Goal: Information Seeking & Learning: Learn about a topic

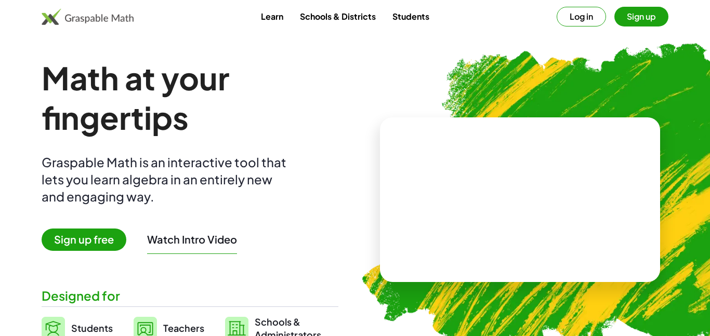
click at [586, 15] on button "Log in" at bounding box center [581, 17] width 49 height 20
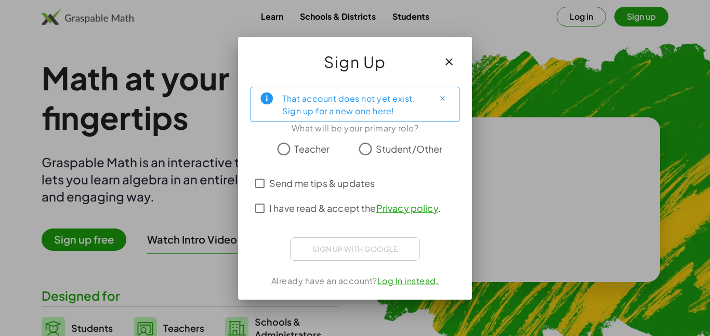
click at [383, 150] on span "Student/Other" at bounding box center [409, 149] width 67 height 14
click at [293, 207] on span "I have read & accept the Privacy policy ." at bounding box center [355, 208] width 172 height 14
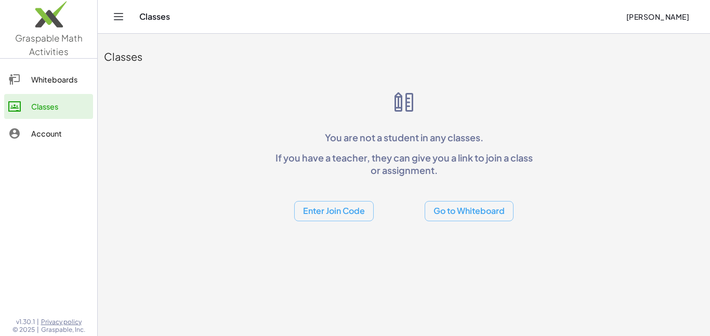
click at [332, 210] on button "Enter Join Code" at bounding box center [334, 211] width 80 height 20
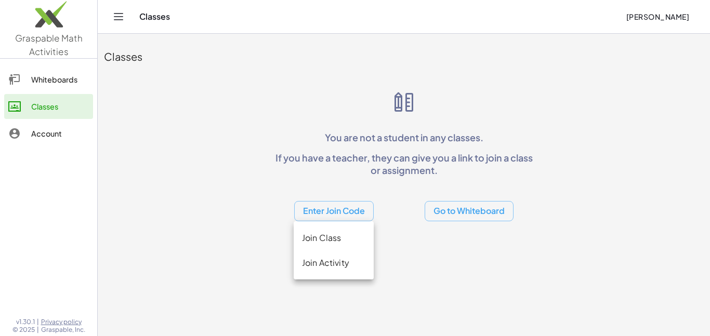
click at [325, 238] on div "Join Class" at bounding box center [333, 238] width 63 height 12
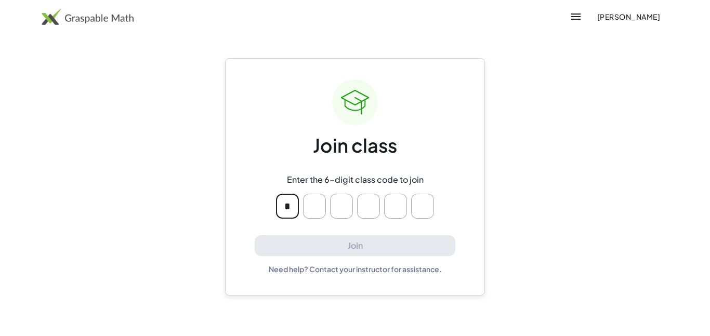
type input "*"
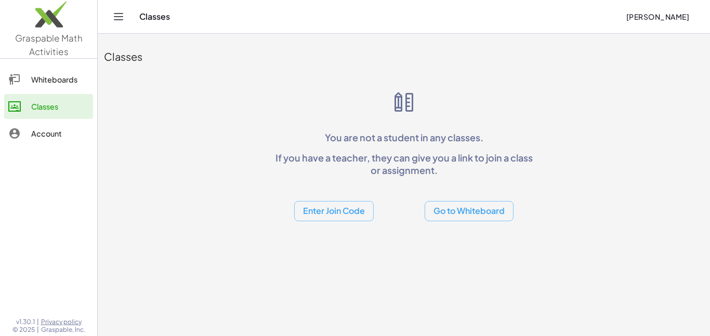
click at [344, 210] on button "Enter Join Code" at bounding box center [334, 211] width 80 height 20
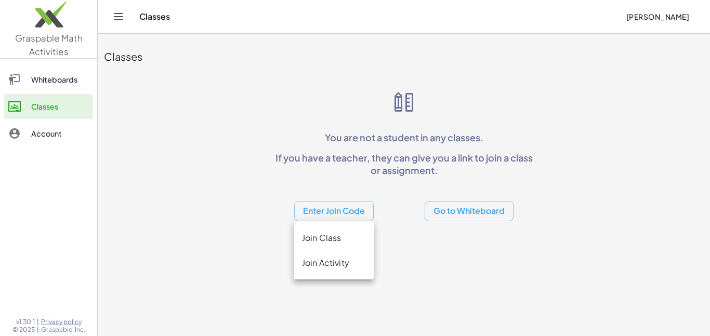
click at [338, 262] on div "Join Activity" at bounding box center [333, 263] width 63 height 12
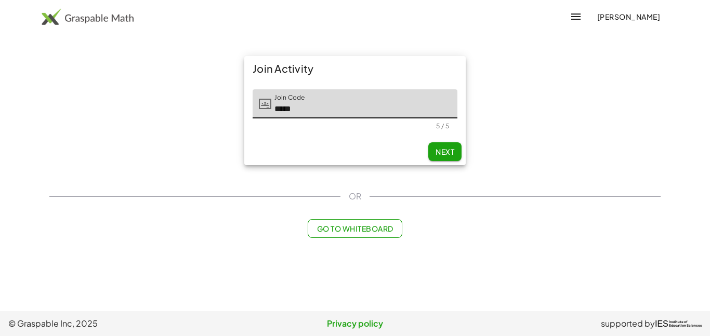
type input "*****"
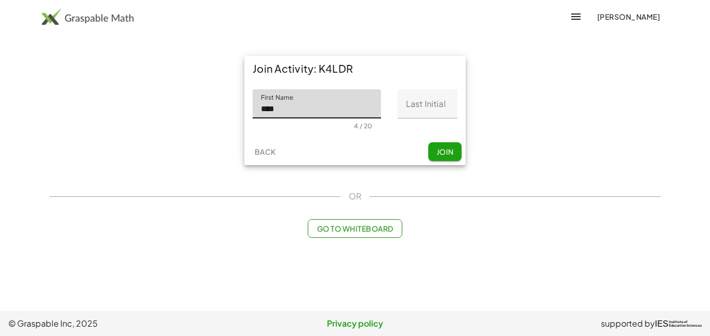
type input "****"
click at [433, 112] on input "Last Initial" at bounding box center [428, 103] width 60 height 29
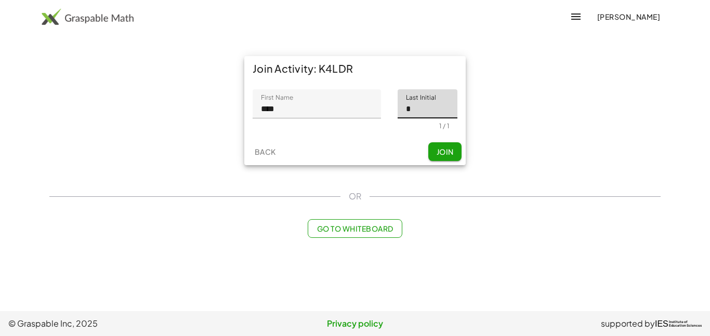
type input "*"
click at [445, 151] on span "Join" at bounding box center [444, 151] width 17 height 9
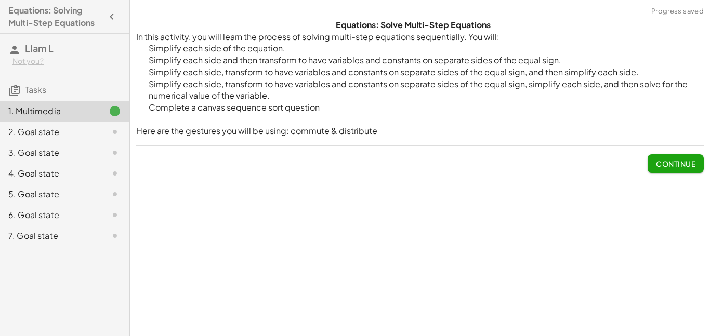
click at [680, 159] on span "Continue" at bounding box center [676, 163] width 40 height 9
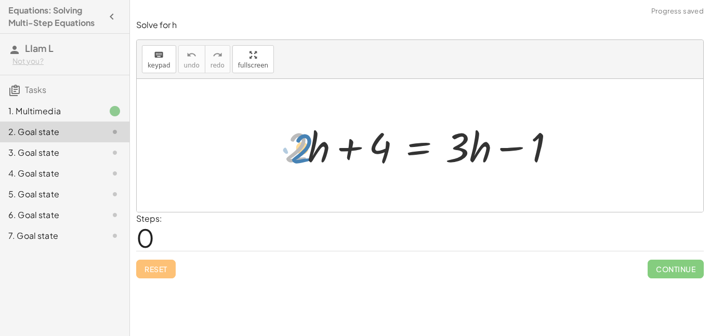
click at [290, 163] on div at bounding box center [424, 146] width 288 height 54
drag, startPoint x: 308, startPoint y: 158, endPoint x: 314, endPoint y: 163, distance: 8.2
click at [314, 163] on div at bounding box center [424, 146] width 288 height 54
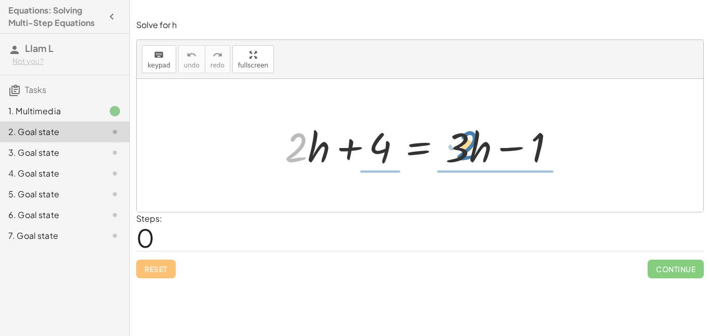
drag, startPoint x: 298, startPoint y: 159, endPoint x: 466, endPoint y: 159, distance: 167.9
click at [466, 159] on div at bounding box center [424, 146] width 288 height 54
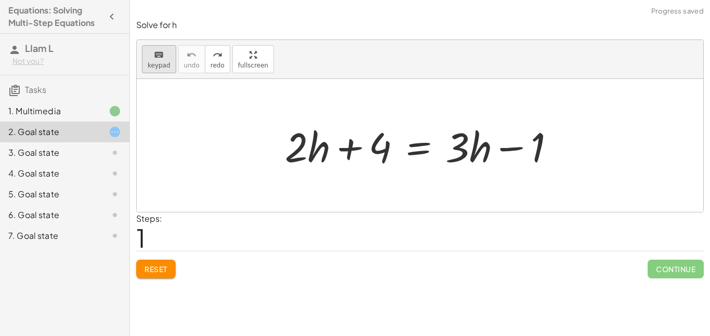
click at [163, 60] on button "keyboard keypad" at bounding box center [159, 59] width 34 height 28
click at [157, 270] on span "Reset" at bounding box center [155, 269] width 23 height 9
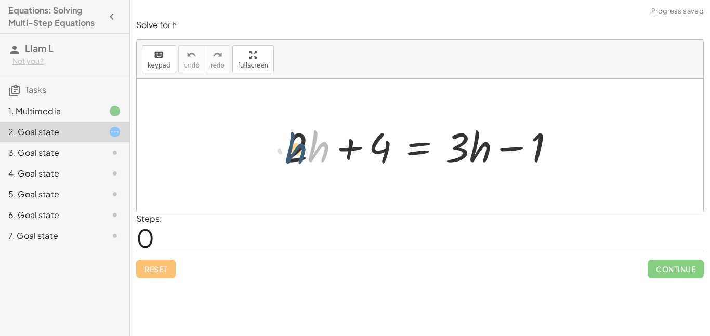
drag, startPoint x: 308, startPoint y: 156, endPoint x: 287, endPoint y: 155, distance: 21.4
click at [287, 155] on div at bounding box center [424, 146] width 288 height 54
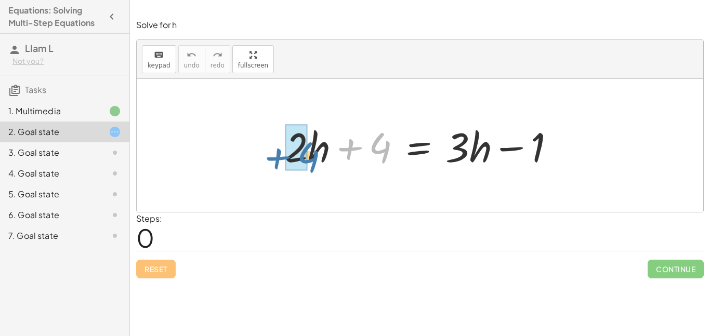
drag, startPoint x: 380, startPoint y: 149, endPoint x: 308, endPoint y: 158, distance: 72.8
click at [308, 158] on div at bounding box center [424, 146] width 288 height 54
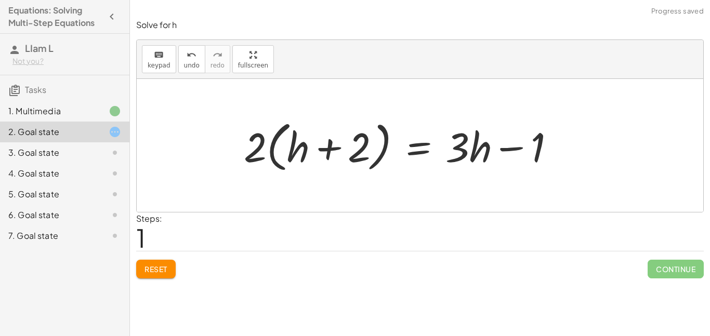
click at [157, 277] on button "Reset" at bounding box center [156, 269] width 40 height 19
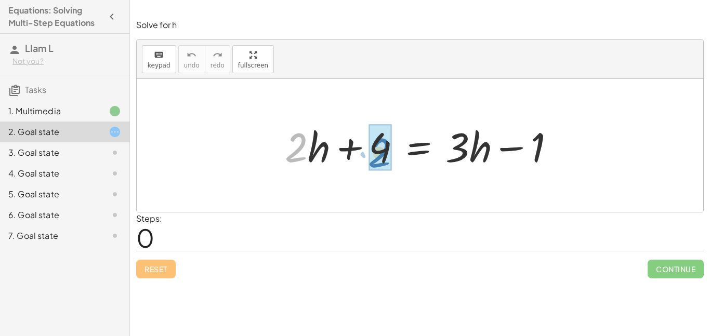
drag, startPoint x: 294, startPoint y: 156, endPoint x: 377, endPoint y: 159, distance: 83.2
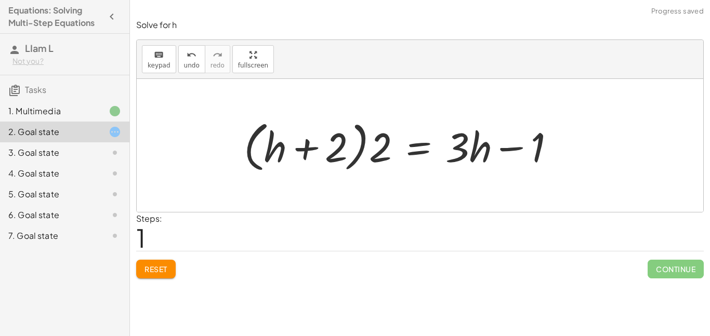
click at [166, 267] on span "Reset" at bounding box center [155, 269] width 23 height 9
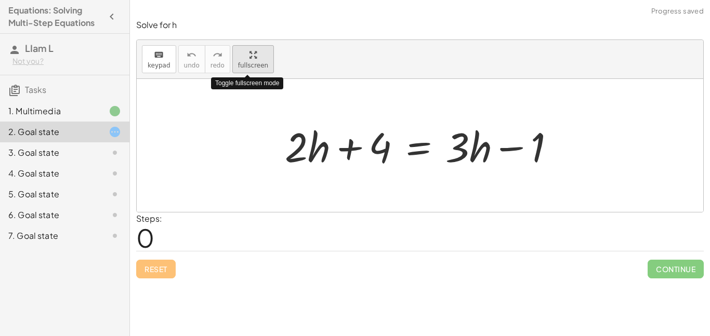
click at [254, 66] on span "fullscreen" at bounding box center [253, 65] width 30 height 7
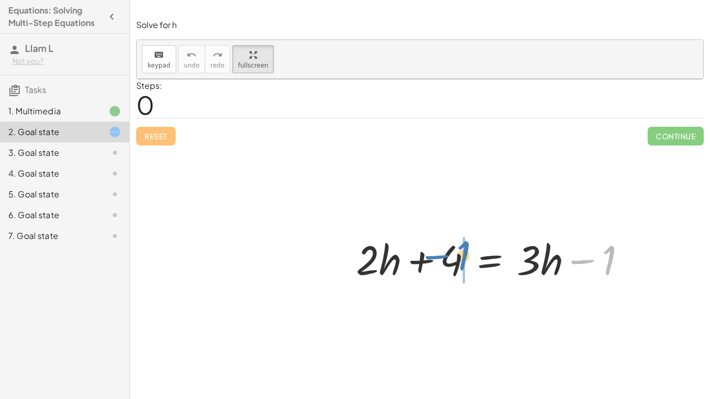
drag, startPoint x: 470, startPoint y: 219, endPoint x: 321, endPoint y: 216, distance: 149.7
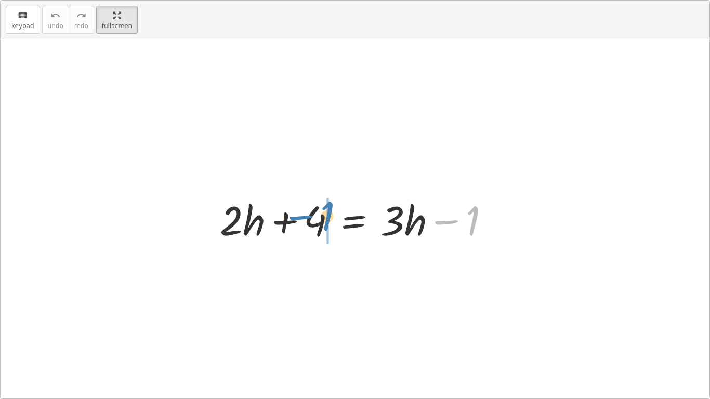
click at [321, 216] on div at bounding box center [359, 219] width 288 height 54
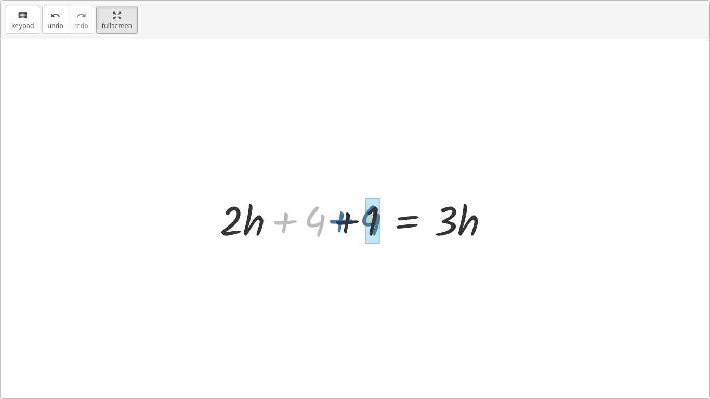
drag, startPoint x: 317, startPoint y: 230, endPoint x: 373, endPoint y: 228, distance: 56.2
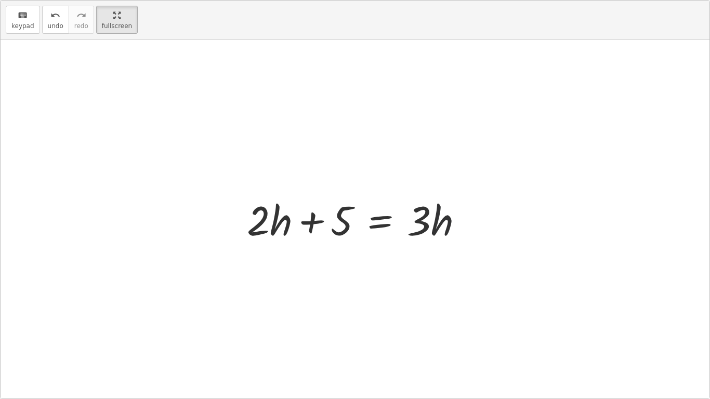
click at [463, 238] on div at bounding box center [359, 219] width 235 height 54
drag, startPoint x: 260, startPoint y: 227, endPoint x: 425, endPoint y: 224, distance: 164.3
click at [425, 224] on div at bounding box center [359, 219] width 235 height 54
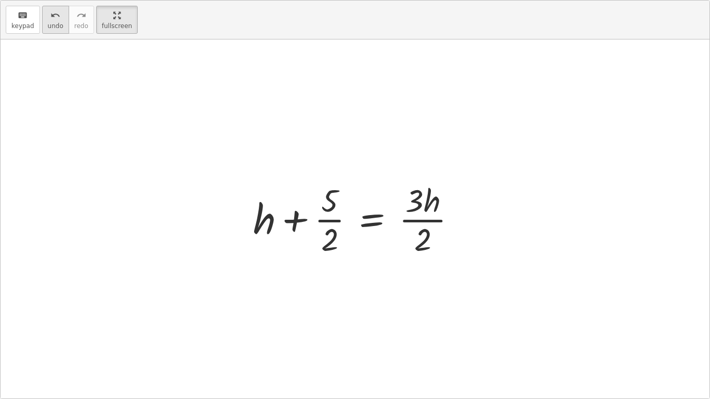
click at [50, 16] on icon "undo" at bounding box center [55, 15] width 10 height 12
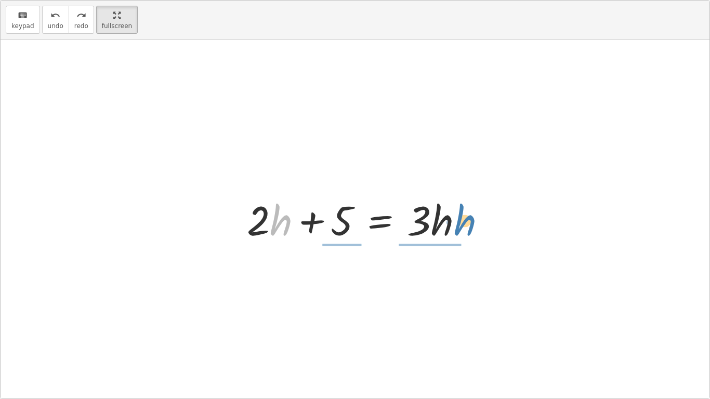
drag, startPoint x: 278, startPoint y: 222, endPoint x: 462, endPoint y: 222, distance: 184.0
click at [462, 222] on div at bounding box center [359, 219] width 235 height 54
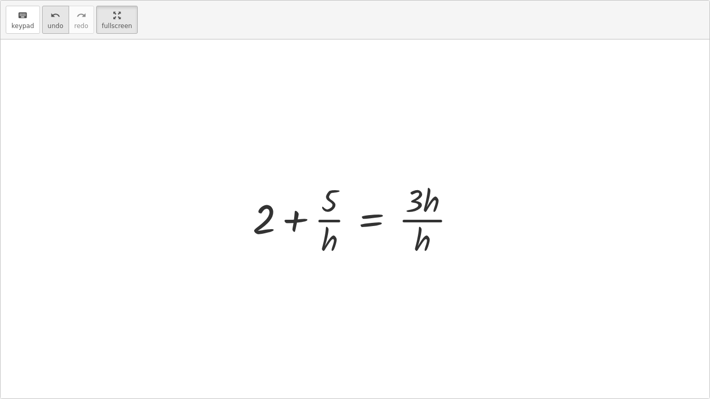
click at [48, 25] on span "undo" at bounding box center [56, 25] width 16 height 7
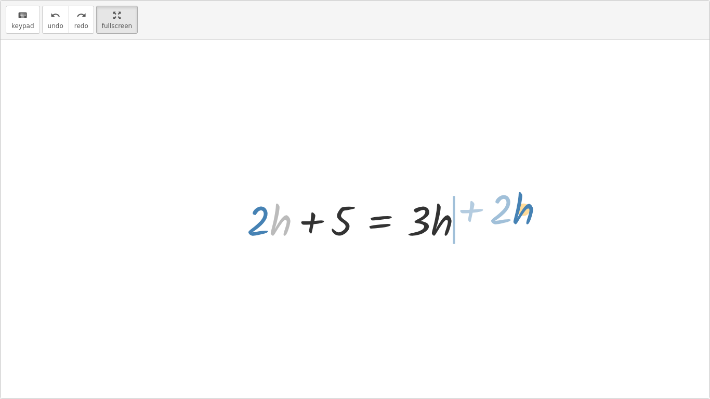
drag, startPoint x: 283, startPoint y: 224, endPoint x: 524, endPoint y: 213, distance: 241.4
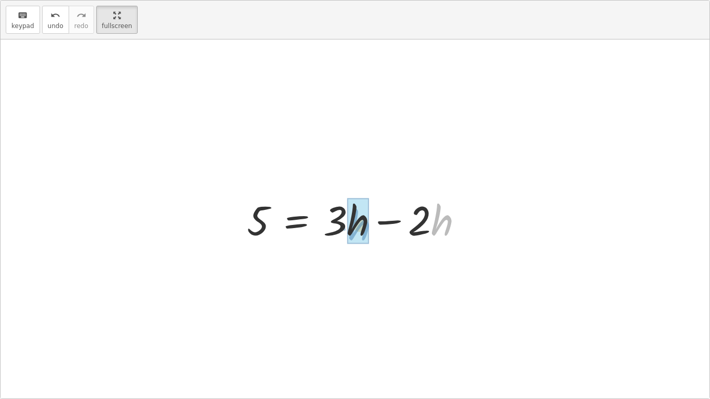
drag, startPoint x: 436, startPoint y: 219, endPoint x: 354, endPoint y: 223, distance: 81.7
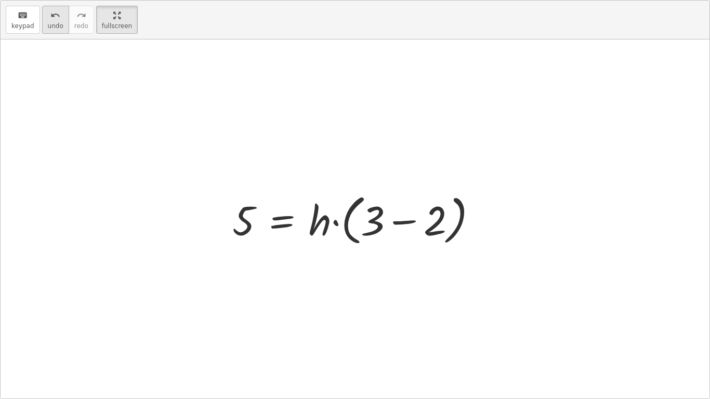
click at [51, 15] on icon "undo" at bounding box center [55, 15] width 10 height 12
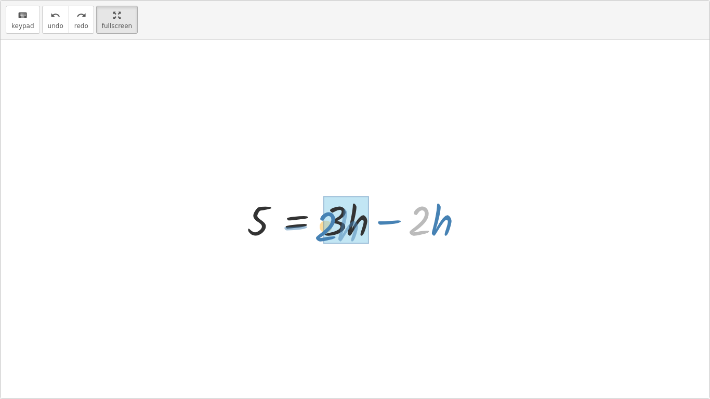
drag, startPoint x: 423, startPoint y: 213, endPoint x: 334, endPoint y: 220, distance: 89.2
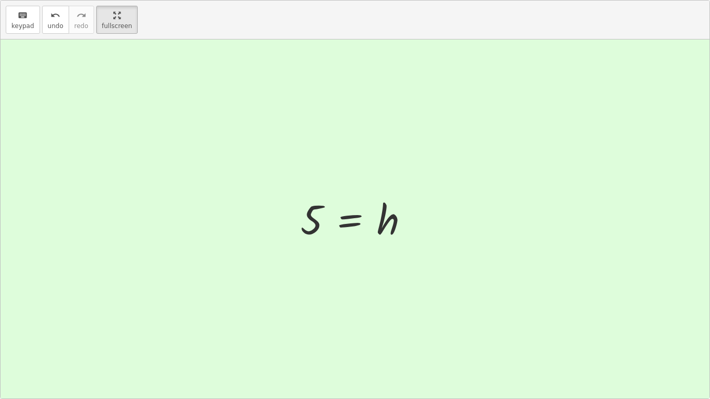
click at [285, 194] on div "+ · 2 · h + 4 = + · 3 · h − 1 + · 2 · h + 4 + 1 = · 3 · h + · 2 · h + 5 = · 3 ·…" at bounding box center [355, 219] width 140 height 57
drag, startPoint x: 320, startPoint y: 223, endPoint x: 404, endPoint y: 224, distance: 84.2
click at [404, 224] on div at bounding box center [358, 218] width 127 height 51
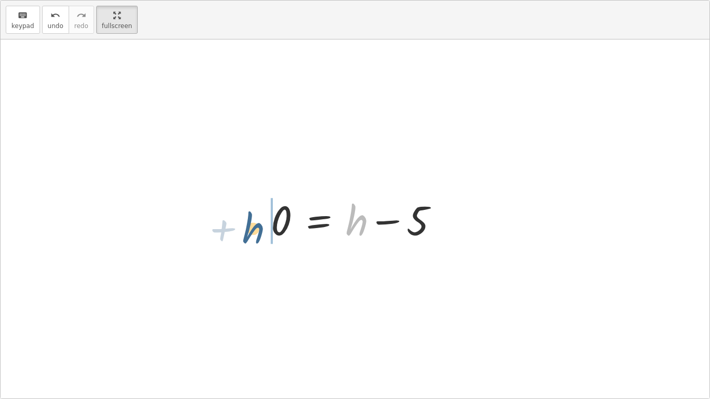
drag, startPoint x: 356, startPoint y: 222, endPoint x: 247, endPoint y: 231, distance: 109.0
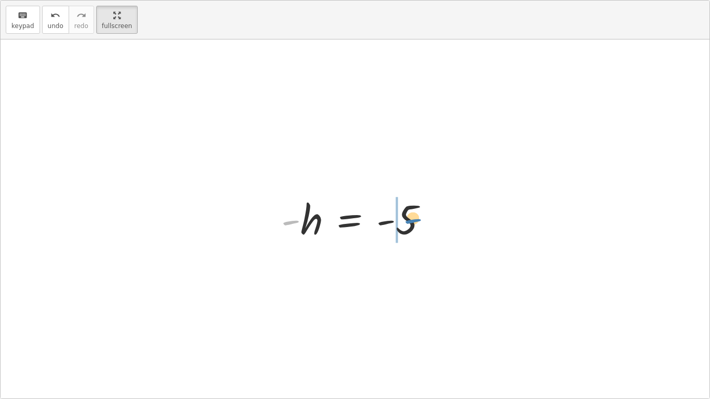
drag, startPoint x: 297, startPoint y: 225, endPoint x: 417, endPoint y: 223, distance: 120.1
click at [417, 223] on div at bounding box center [358, 218] width 165 height 51
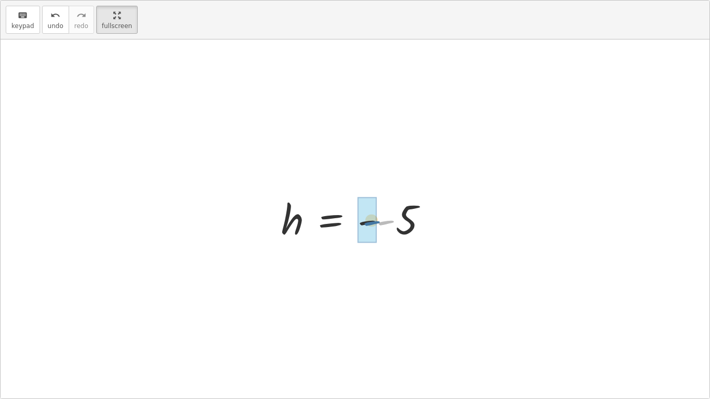
drag, startPoint x: 386, startPoint y: 221, endPoint x: 368, endPoint y: 223, distance: 18.3
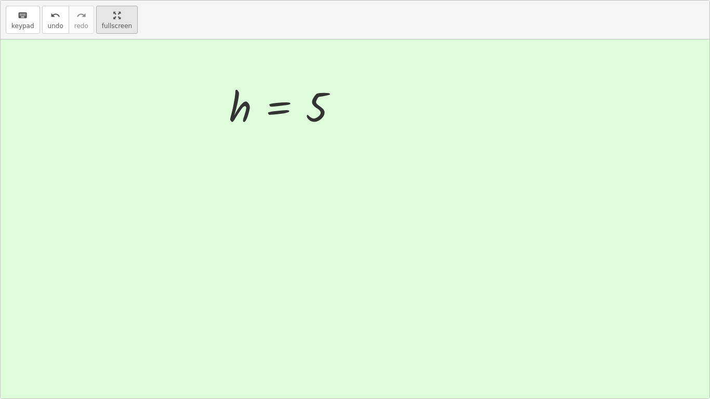
click at [124, 0] on html "Equations: Solving Multi-Step Equations LIam L Not you? Tasks 1. Multimedia 2. …" at bounding box center [355, 199] width 710 height 399
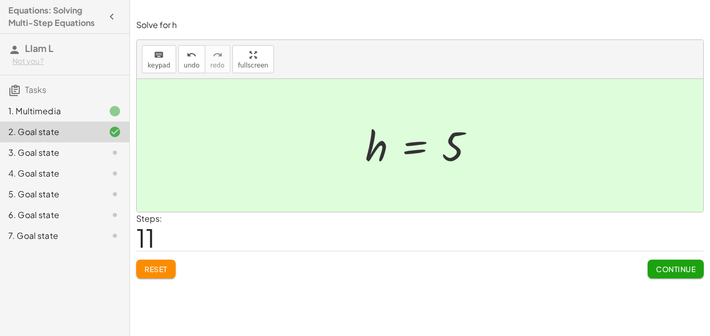
click at [73, 153] on div "3. Goal state" at bounding box center [50, 153] width 84 height 12
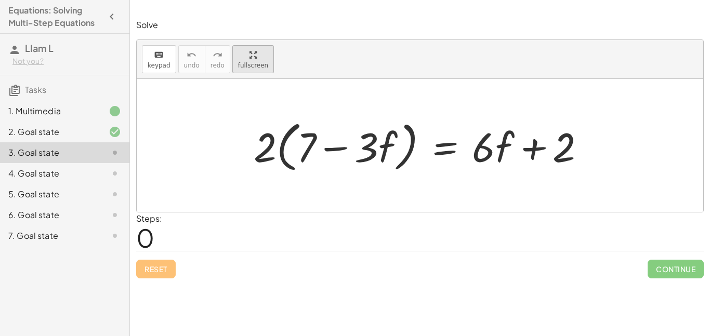
click at [255, 64] on span "fullscreen" at bounding box center [253, 65] width 30 height 7
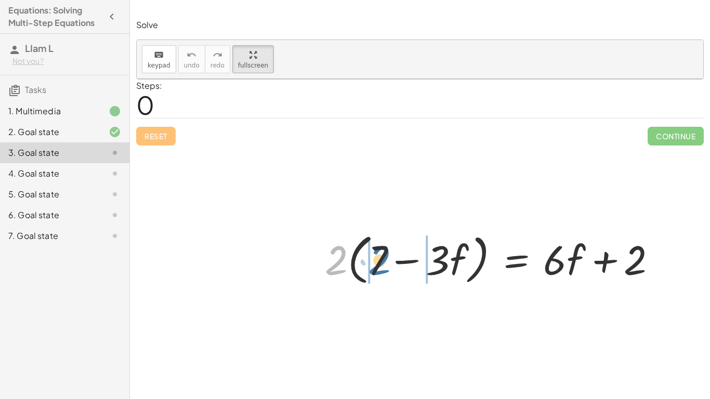
drag, startPoint x: 198, startPoint y: 223, endPoint x: 239, endPoint y: 222, distance: 41.1
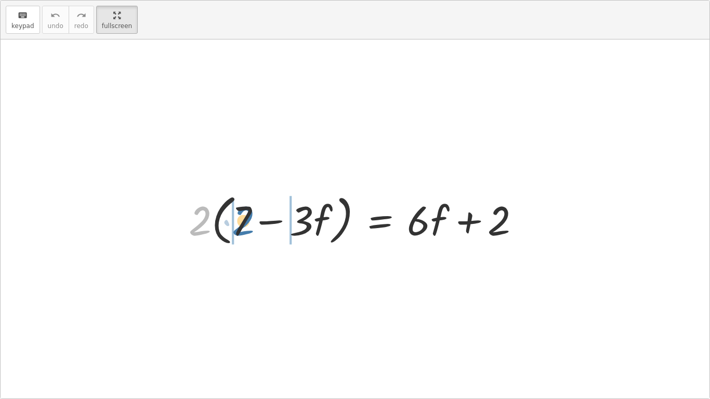
click at [239, 222] on div at bounding box center [358, 219] width 350 height 60
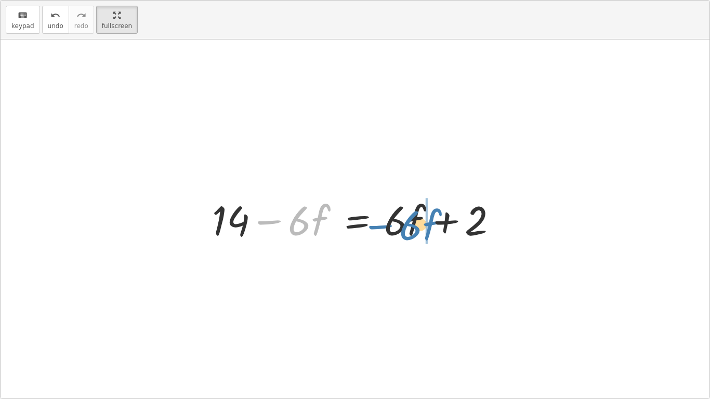
drag, startPoint x: 271, startPoint y: 226, endPoint x: 380, endPoint y: 231, distance: 109.8
click at [380, 231] on div at bounding box center [359, 219] width 304 height 54
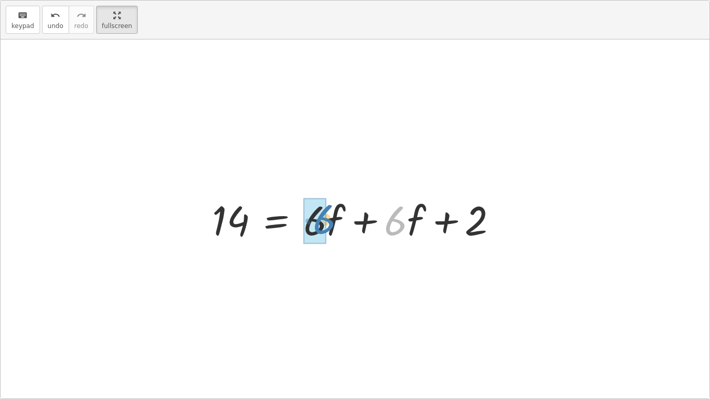
drag, startPoint x: 407, startPoint y: 228, endPoint x: 337, endPoint y: 227, distance: 70.2
click at [337, 227] on div at bounding box center [359, 219] width 304 height 54
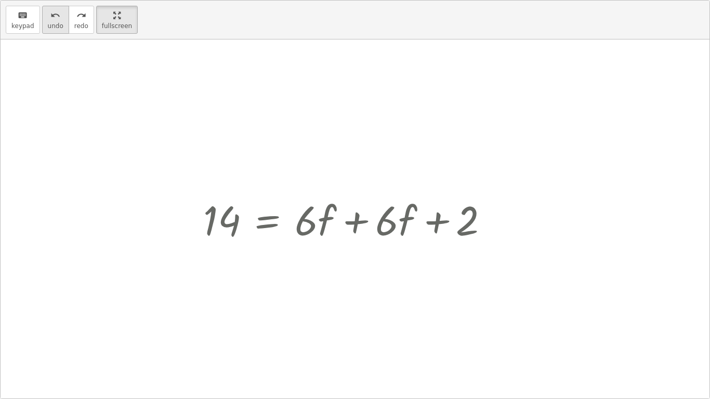
click at [55, 25] on span "undo" at bounding box center [56, 25] width 16 height 7
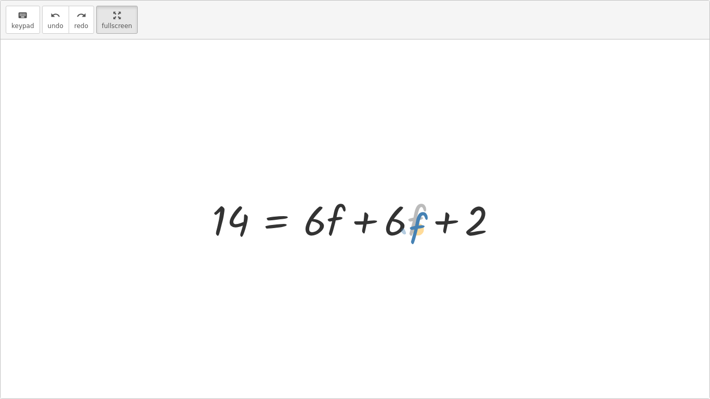
drag, startPoint x: 414, startPoint y: 220, endPoint x: 418, endPoint y: 227, distance: 7.5
click at [418, 227] on div at bounding box center [359, 219] width 304 height 54
click at [398, 226] on div at bounding box center [359, 219] width 304 height 54
drag, startPoint x: 415, startPoint y: 223, endPoint x: 407, endPoint y: 226, distance: 8.7
click at [407, 226] on div at bounding box center [359, 219] width 304 height 54
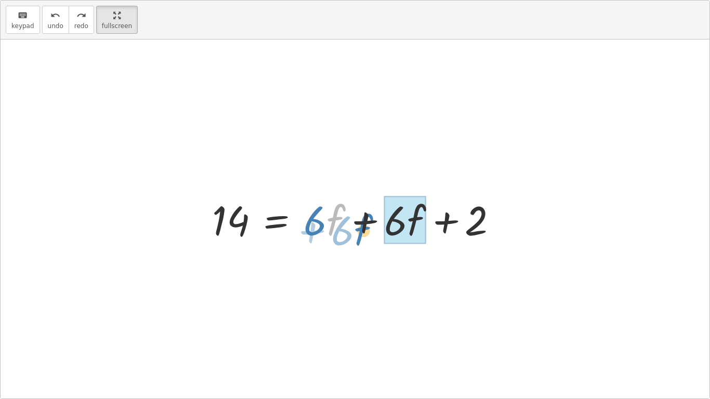
drag, startPoint x: 331, startPoint y: 217, endPoint x: 359, endPoint y: 226, distance: 29.4
click at [359, 226] on div at bounding box center [359, 219] width 304 height 54
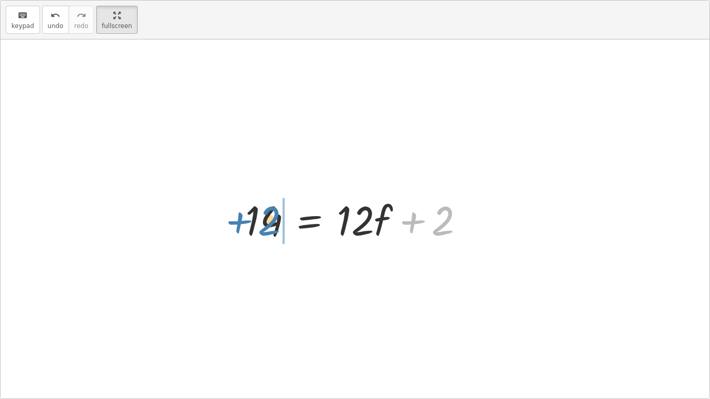
drag, startPoint x: 444, startPoint y: 226, endPoint x: 271, endPoint y: 225, distance: 173.6
click at [271, 225] on div at bounding box center [359, 219] width 238 height 54
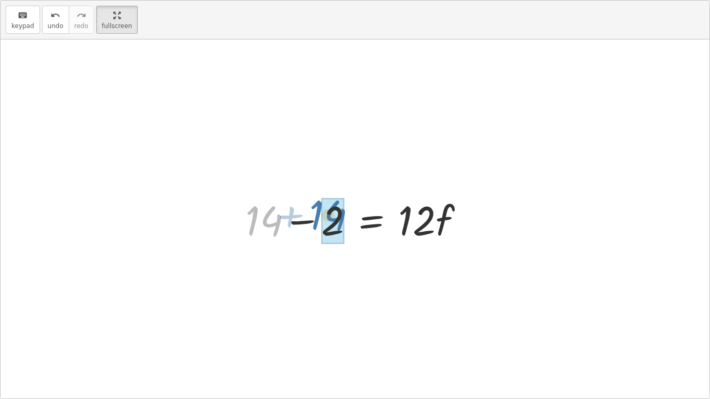
drag, startPoint x: 260, startPoint y: 223, endPoint x: 324, endPoint y: 217, distance: 64.2
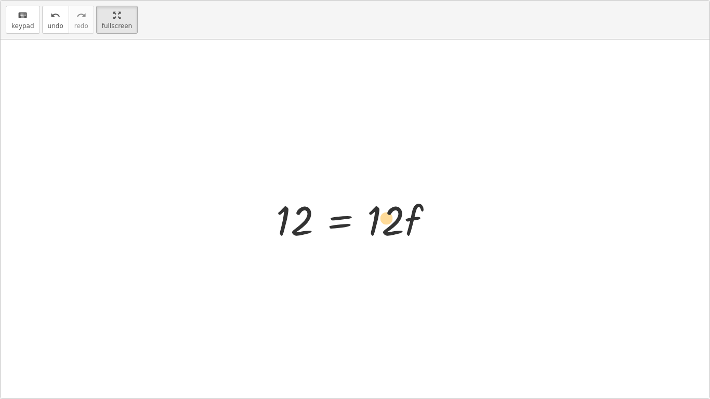
click at [391, 224] on div at bounding box center [359, 219] width 176 height 54
drag, startPoint x: 411, startPoint y: 228, endPoint x: 411, endPoint y: 239, distance: 11.4
click at [411, 239] on div at bounding box center [359, 219] width 176 height 54
drag, startPoint x: 403, startPoint y: 233, endPoint x: 296, endPoint y: 229, distance: 107.1
click at [296, 229] on div at bounding box center [359, 219] width 176 height 54
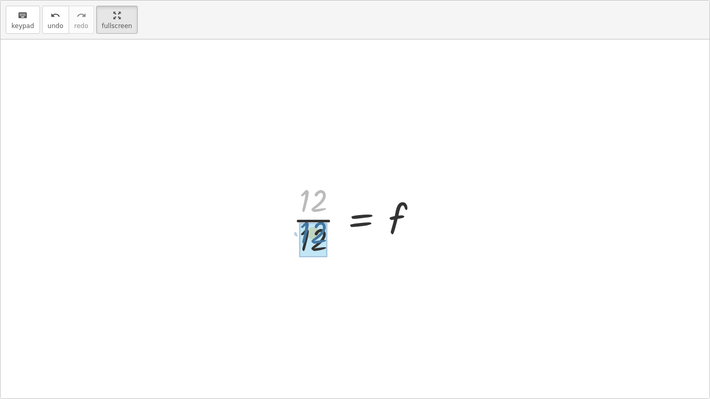
drag, startPoint x: 317, startPoint y: 207, endPoint x: 315, endPoint y: 239, distance: 31.7
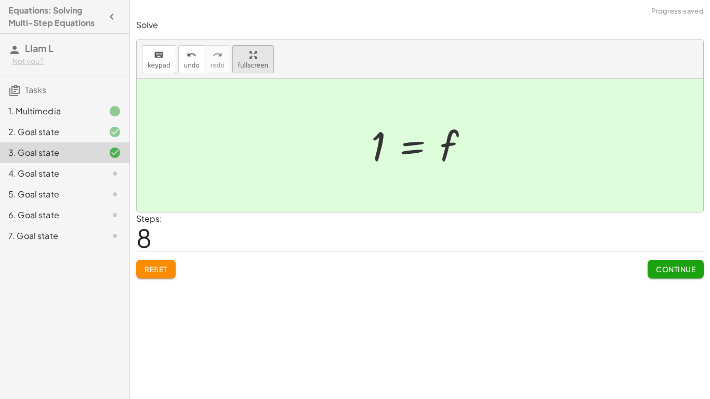
click at [125, 0] on html "Equations: Solving Multi-Step Equations LIam L Not you? Tasks 1. Multimedia 2. …" at bounding box center [355, 199] width 710 height 399
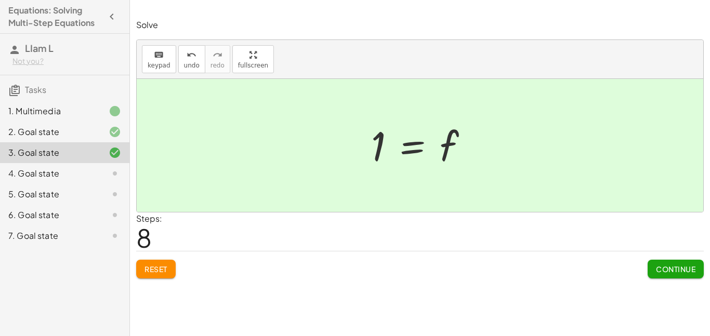
click at [93, 171] on div at bounding box center [106, 173] width 29 height 12
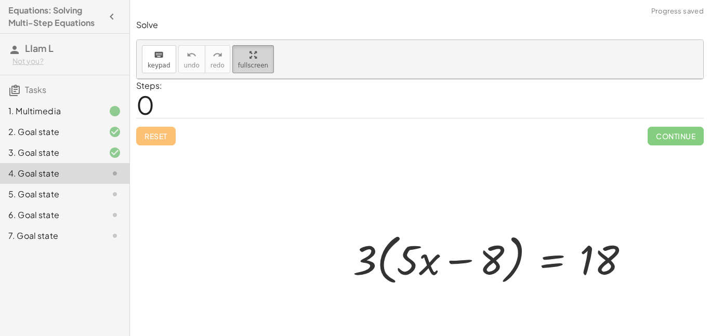
click at [254, 79] on div "keyboard keypad undo undo redo redo fullscreen · 3 · ( + · 5 · x − 8 ) = 18 ×" at bounding box center [420, 59] width 567 height 39
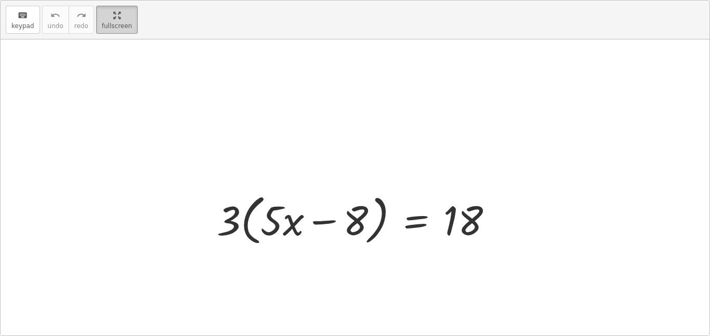
click at [124, 0] on html "Equations: Solving Multi-Step Equations LIam L Not you? Tasks 1. Multimedia 2. …" at bounding box center [355, 168] width 710 height 336
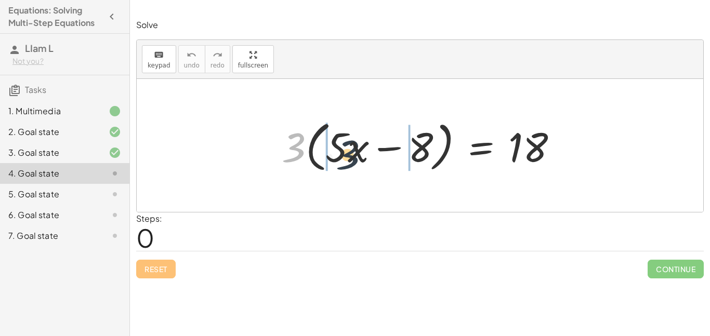
drag, startPoint x: 293, startPoint y: 154, endPoint x: 347, endPoint y: 161, distance: 54.0
click at [347, 161] on div at bounding box center [424, 146] width 294 height 60
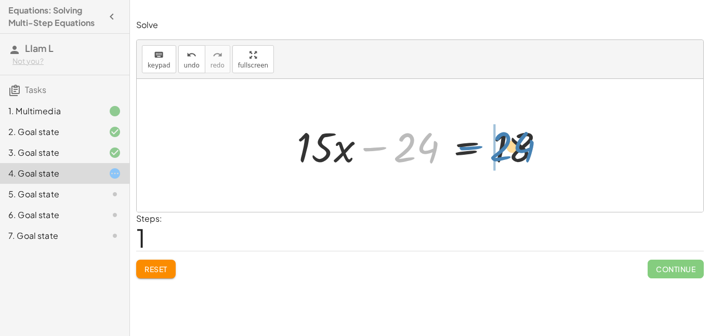
drag, startPoint x: 408, startPoint y: 140, endPoint x: 504, endPoint y: 138, distance: 96.2
click at [504, 138] on div at bounding box center [424, 146] width 265 height 54
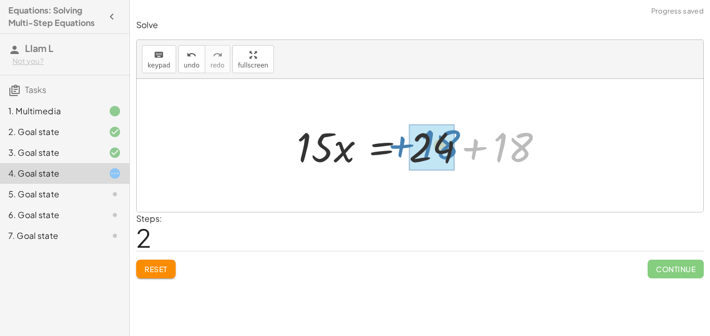
drag, startPoint x: 513, startPoint y: 156, endPoint x: 441, endPoint y: 155, distance: 71.7
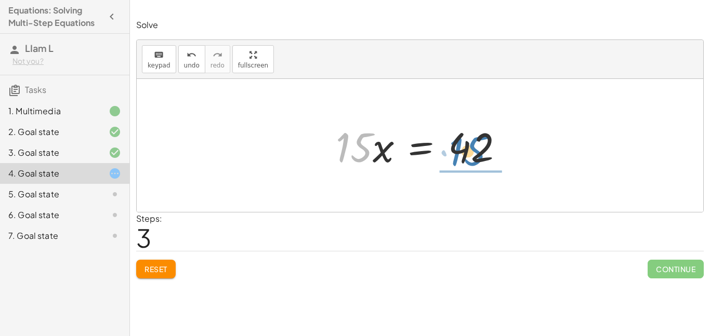
drag, startPoint x: 364, startPoint y: 149, endPoint x: 484, endPoint y: 152, distance: 120.6
click at [484, 152] on div at bounding box center [424, 146] width 187 height 54
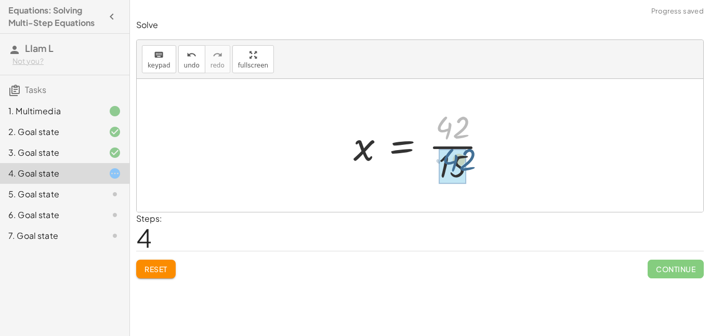
drag, startPoint x: 449, startPoint y: 137, endPoint x: 452, endPoint y: 171, distance: 34.4
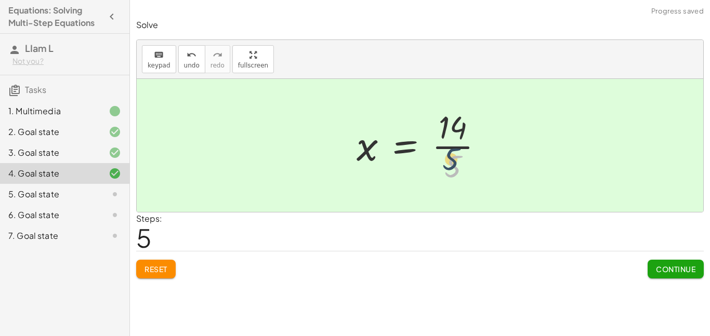
drag, startPoint x: 465, startPoint y: 180, endPoint x: 452, endPoint y: 166, distance: 18.4
click at [452, 166] on div at bounding box center [424, 146] width 146 height 80
click at [666, 268] on span "Continue" at bounding box center [676, 269] width 40 height 9
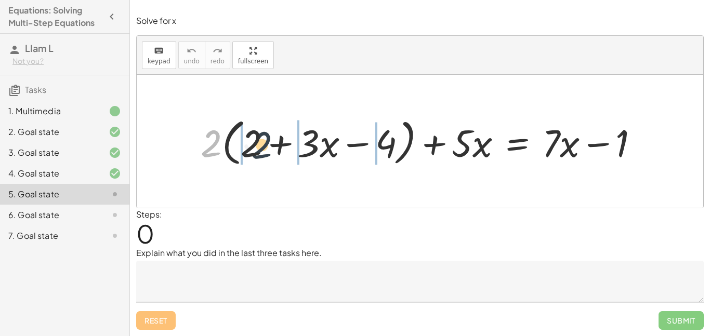
drag, startPoint x: 211, startPoint y: 148, endPoint x: 264, endPoint y: 148, distance: 52.5
click at [264, 148] on div at bounding box center [423, 142] width 457 height 56
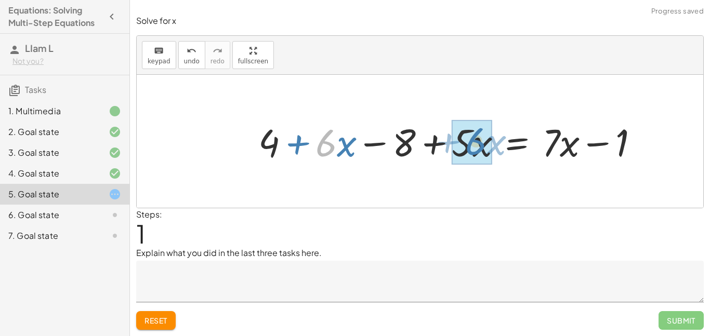
drag, startPoint x: 325, startPoint y: 147, endPoint x: 475, endPoint y: 144, distance: 150.2
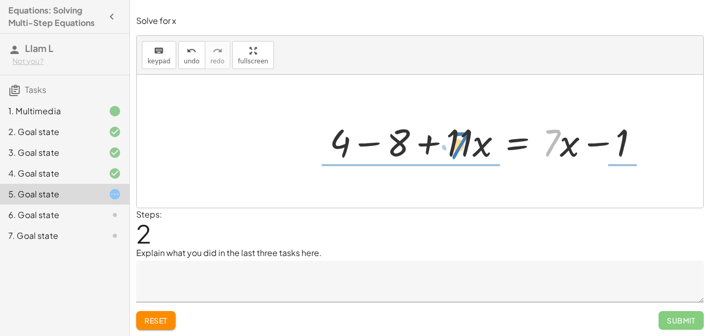
drag, startPoint x: 559, startPoint y: 151, endPoint x: 464, endPoint y: 154, distance: 95.1
click at [464, 154] on div at bounding box center [488, 141] width 328 height 50
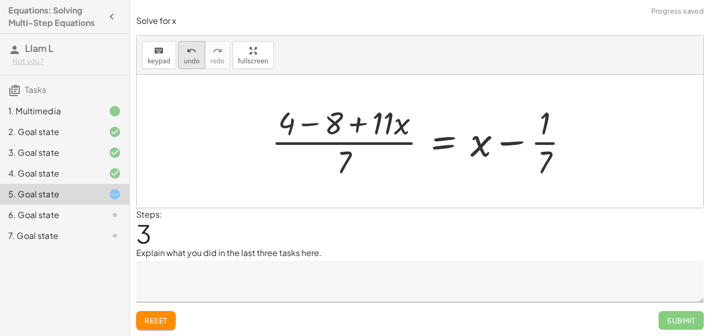
click at [190, 52] on icon "undo" at bounding box center [192, 51] width 10 height 12
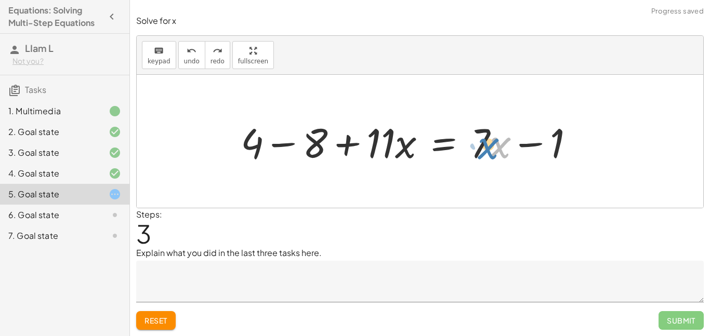
drag, startPoint x: 503, startPoint y: 148, endPoint x: 500, endPoint y: 155, distance: 7.7
click at [500, 155] on div at bounding box center [411, 142] width 352 height 54
click at [403, 143] on div at bounding box center [411, 142] width 352 height 54
drag, startPoint x: 386, startPoint y: 146, endPoint x: 389, endPoint y: 151, distance: 6.5
click at [389, 151] on div at bounding box center [411, 142] width 352 height 54
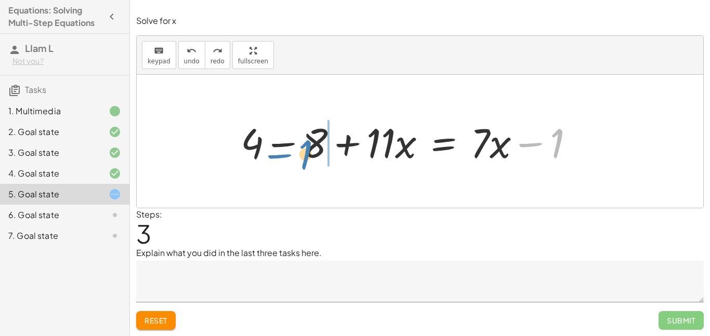
drag, startPoint x: 556, startPoint y: 149, endPoint x: 305, endPoint y: 157, distance: 251.2
click at [305, 157] on div at bounding box center [411, 142] width 352 height 54
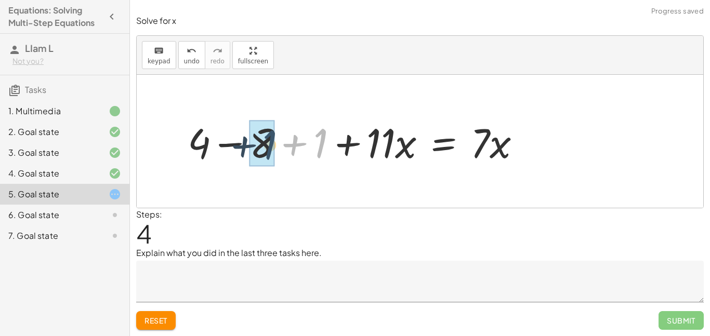
drag, startPoint x: 321, startPoint y: 150, endPoint x: 269, endPoint y: 148, distance: 52.0
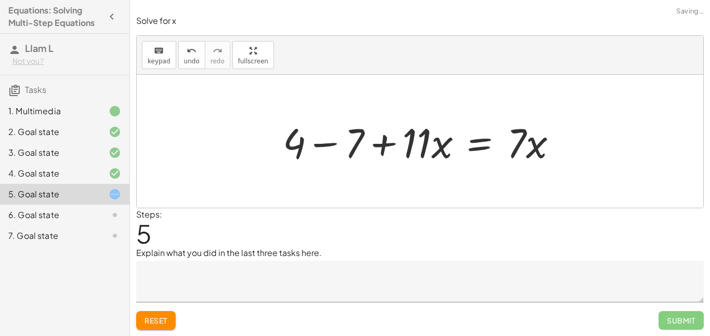
click at [264, 147] on div at bounding box center [420, 141] width 567 height 133
drag, startPoint x: 300, startPoint y: 147, endPoint x: 360, endPoint y: 146, distance: 59.3
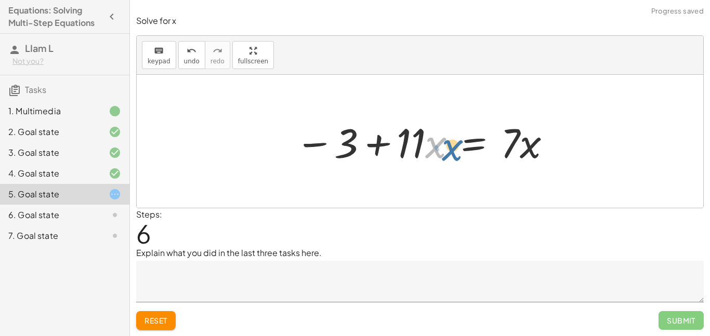
drag, startPoint x: 426, startPoint y: 155, endPoint x: 431, endPoint y: 154, distance: 5.7
click at [431, 154] on div at bounding box center [424, 142] width 268 height 54
drag, startPoint x: 517, startPoint y: 153, endPoint x: 533, endPoint y: 157, distance: 16.3
click at [533, 157] on div at bounding box center [424, 142] width 268 height 54
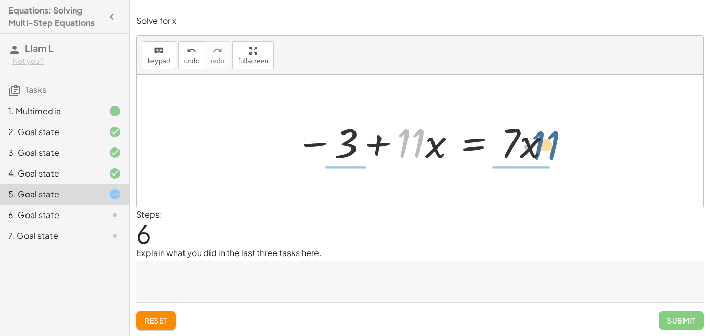
drag, startPoint x: 413, startPoint y: 148, endPoint x: 543, endPoint y: 148, distance: 130.5
click at [543, 148] on div at bounding box center [424, 142] width 268 height 54
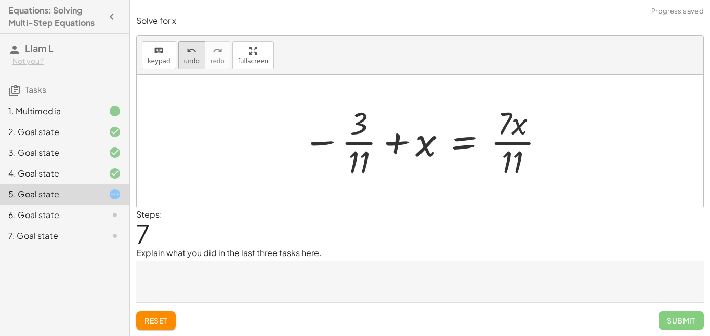
click at [197, 53] on button "undo undo" at bounding box center [191, 55] width 27 height 28
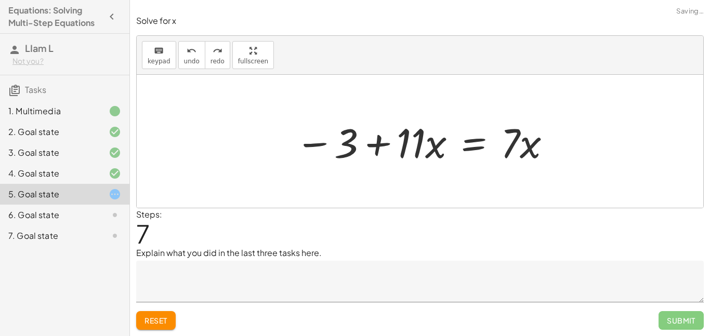
click at [425, 146] on div at bounding box center [424, 142] width 268 height 54
click at [432, 149] on div at bounding box center [424, 142] width 268 height 54
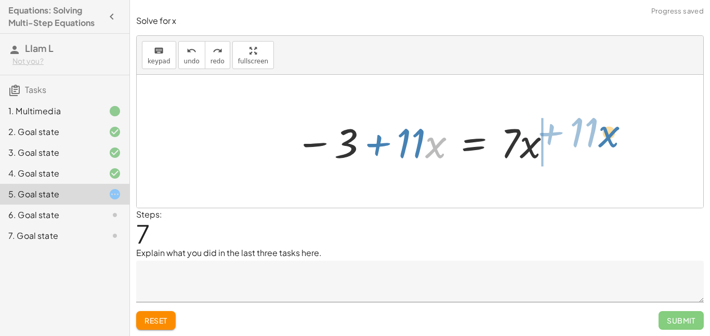
drag, startPoint x: 432, startPoint y: 149, endPoint x: 605, endPoint y: 138, distance: 172.9
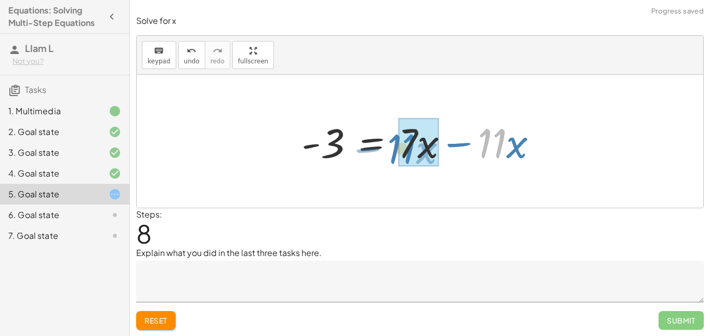
drag, startPoint x: 498, startPoint y: 138, endPoint x: 408, endPoint y: 137, distance: 90.5
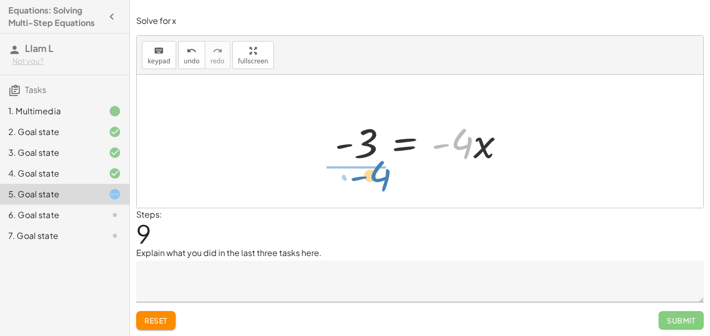
drag, startPoint x: 463, startPoint y: 150, endPoint x: 378, endPoint y: 181, distance: 89.8
click at [378, 181] on div "+ · 2 · ( + 2 + · 3 · x − 4 ) + · 5 · x = + · 7 · x − 1 + · 2 · 2 + · 2 · 3 · x…" at bounding box center [420, 141] width 567 height 133
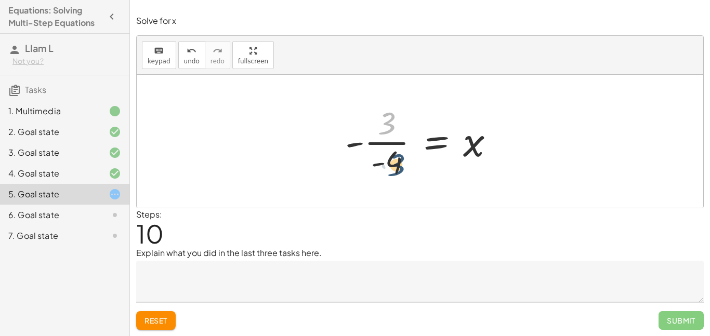
drag, startPoint x: 385, startPoint y: 125, endPoint x: 394, endPoint y: 166, distance: 42.0
click at [394, 166] on div at bounding box center [424, 141] width 168 height 80
drag, startPoint x: 394, startPoint y: 166, endPoint x: 385, endPoint y: 108, distance: 58.9
click at [385, 108] on div at bounding box center [424, 141] width 168 height 80
drag, startPoint x: 388, startPoint y: 121, endPoint x: 390, endPoint y: 169, distance: 47.9
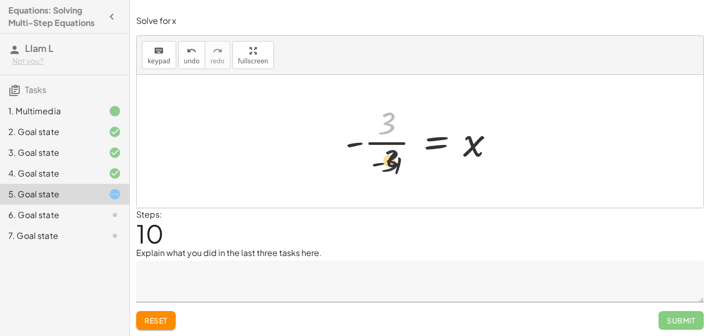
click at [390, 169] on div at bounding box center [424, 141] width 168 height 80
drag, startPoint x: 357, startPoint y: 148, endPoint x: 387, endPoint y: 152, distance: 29.9
click at [387, 152] on div at bounding box center [424, 141] width 168 height 80
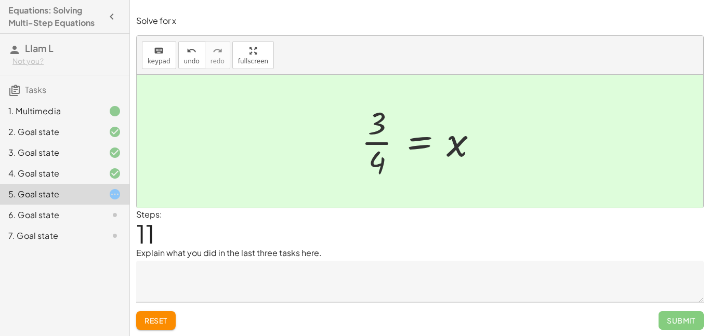
click at [95, 222] on div "6. Goal state" at bounding box center [64, 215] width 129 height 21
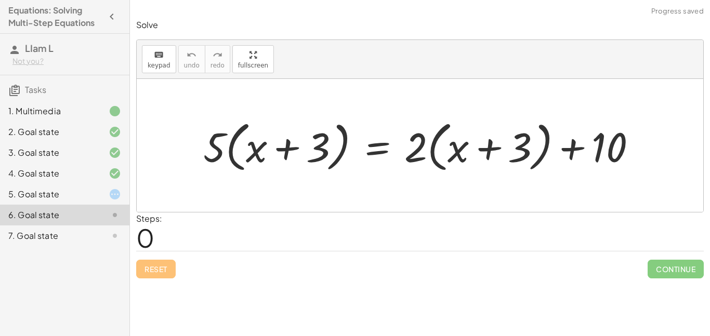
click at [102, 195] on div at bounding box center [106, 194] width 29 height 12
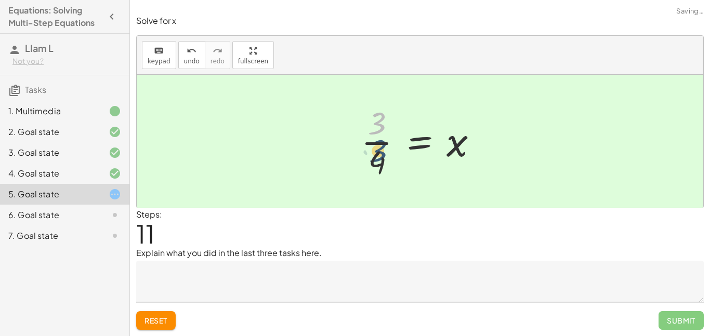
drag, startPoint x: 371, startPoint y: 128, endPoint x: 372, endPoint y: 163, distance: 34.3
click at [372, 163] on div at bounding box center [423, 141] width 135 height 80
drag, startPoint x: 372, startPoint y: 163, endPoint x: 375, endPoint y: 126, distance: 36.5
click at [375, 126] on div at bounding box center [423, 141] width 135 height 80
drag, startPoint x: 466, startPoint y: 154, endPoint x: 328, endPoint y: 161, distance: 137.4
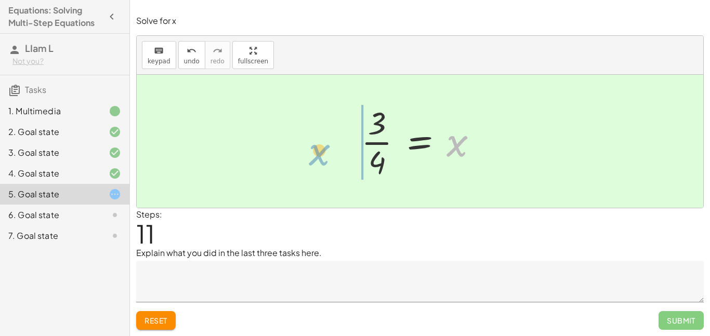
click at [328, 161] on div "+ · 2 · ( + 2 + · 3 · x − 4 ) + · 5 · x = + · 7 · x − 1 + · 2 · 2 + · 2 · 3 · x…" at bounding box center [420, 141] width 567 height 133
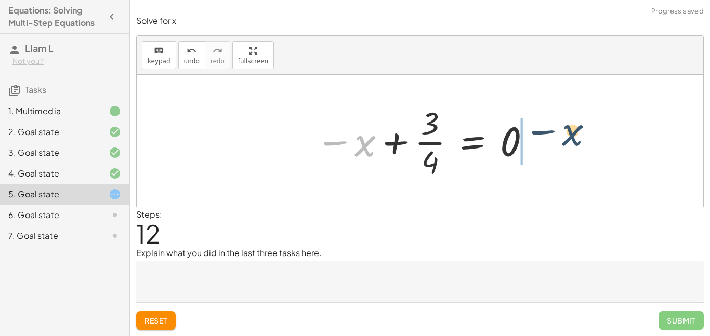
drag, startPoint x: 363, startPoint y: 147, endPoint x: 572, endPoint y: 135, distance: 208.8
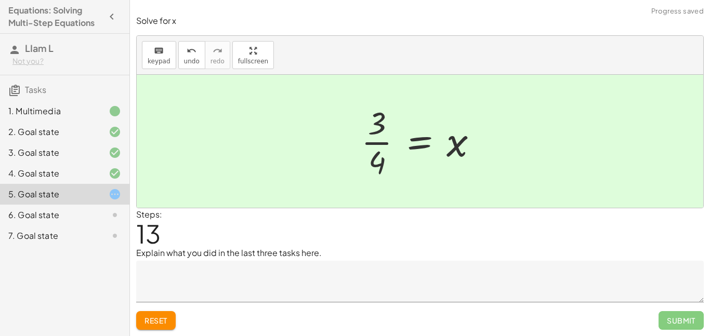
click at [283, 280] on textarea at bounding box center [420, 282] width 568 height 42
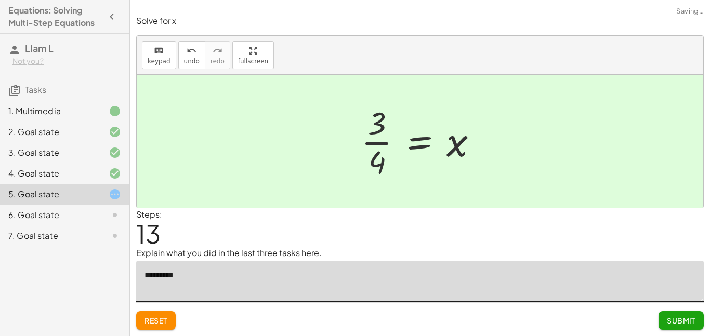
type textarea "*********"
click at [698, 324] on button "Submit" at bounding box center [681, 320] width 45 height 19
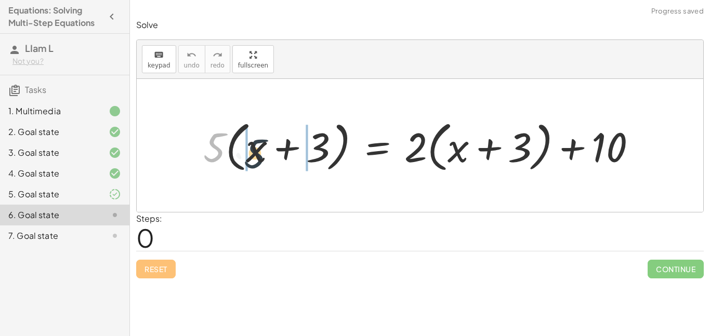
drag, startPoint x: 216, startPoint y: 144, endPoint x: 258, endPoint y: 151, distance: 43.1
click at [258, 151] on div at bounding box center [424, 146] width 452 height 60
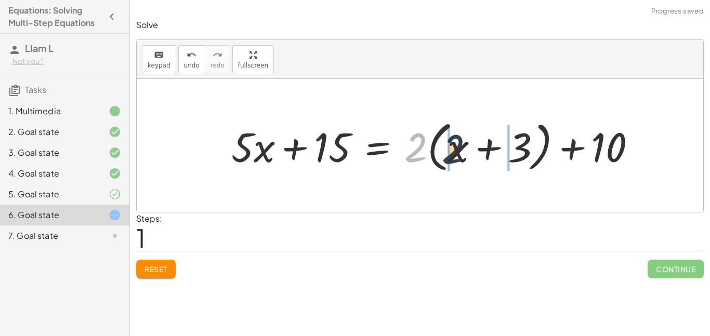
drag, startPoint x: 425, startPoint y: 141, endPoint x: 466, endPoint y: 142, distance: 41.1
click at [466, 142] on div at bounding box center [438, 146] width 424 height 60
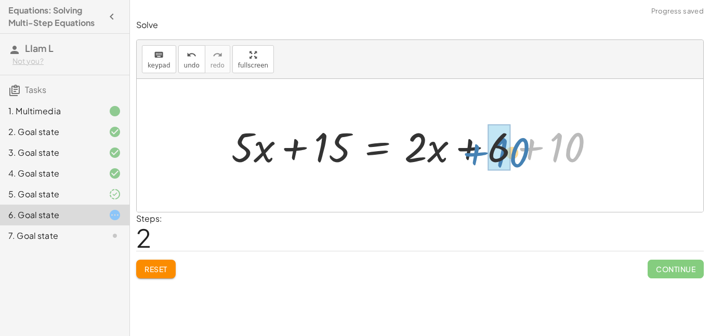
drag, startPoint x: 574, startPoint y: 152, endPoint x: 512, endPoint y: 157, distance: 61.6
click at [512, 157] on div at bounding box center [417, 146] width 382 height 54
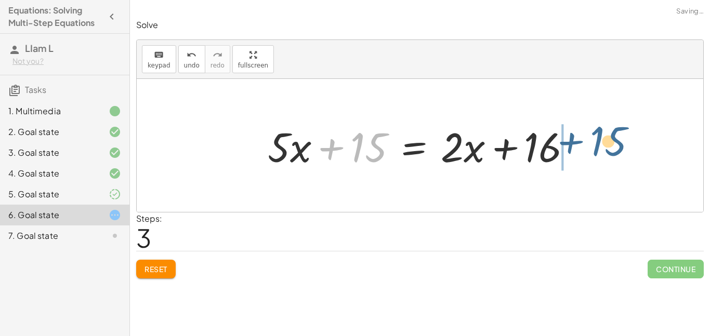
drag, startPoint x: 370, startPoint y: 148, endPoint x: 607, endPoint y: 144, distance: 236.5
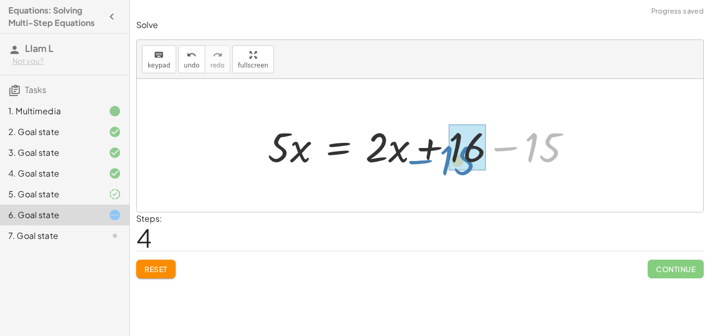
drag, startPoint x: 606, startPoint y: 145, endPoint x: 523, endPoint y: 158, distance: 83.7
click at [523, 158] on div at bounding box center [423, 146] width 322 height 54
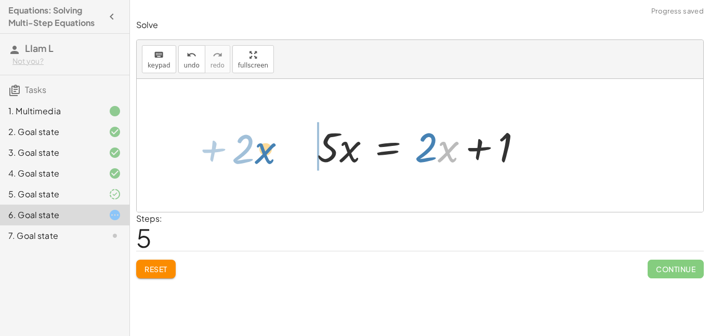
drag, startPoint x: 442, startPoint y: 148, endPoint x: 262, endPoint y: 149, distance: 179.8
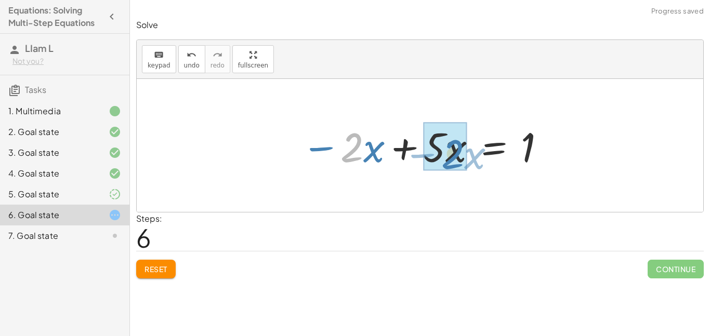
drag, startPoint x: 353, startPoint y: 151, endPoint x: 458, endPoint y: 158, distance: 104.7
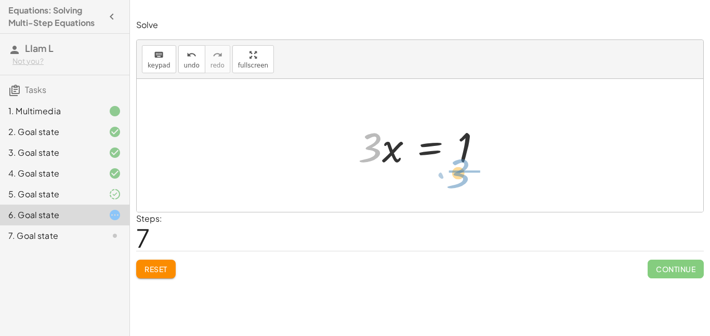
drag, startPoint x: 368, startPoint y: 149, endPoint x: 459, endPoint y: 176, distance: 94.9
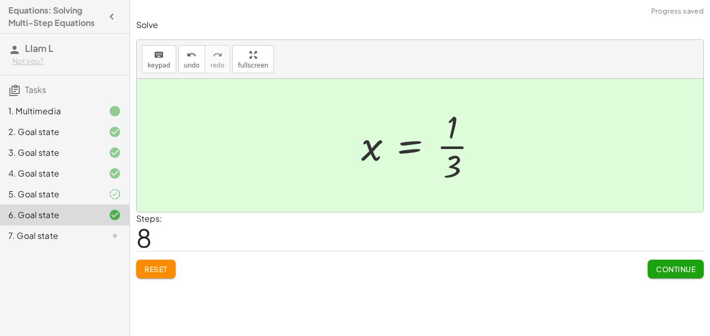
click at [669, 271] on span "Continue" at bounding box center [676, 269] width 40 height 9
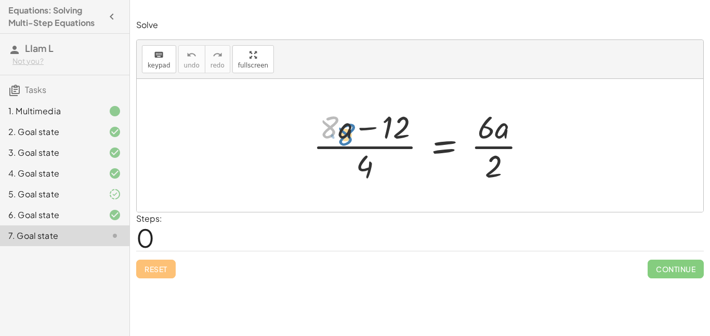
click at [336, 128] on div at bounding box center [424, 146] width 232 height 80
drag, startPoint x: 390, startPoint y: 130, endPoint x: 353, endPoint y: 172, distance: 55.9
click at [353, 172] on div at bounding box center [424, 146] width 232 height 80
drag, startPoint x: 363, startPoint y: 168, endPoint x: 496, endPoint y: 168, distance: 133.1
click at [496, 168] on div at bounding box center [424, 146] width 232 height 80
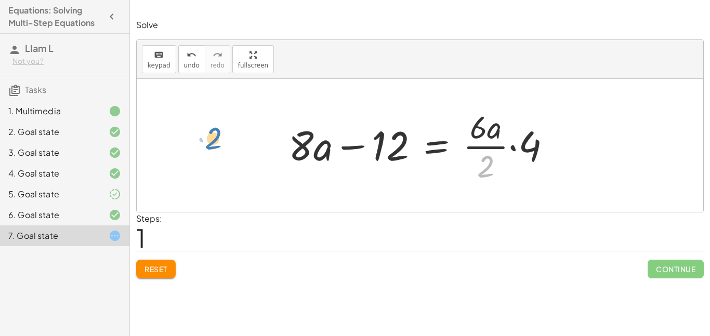
drag, startPoint x: 487, startPoint y: 167, endPoint x: 271, endPoint y: 147, distance: 216.7
click at [271, 147] on div "· ( + · 8 · a − 12 ) · 4 = · 6 · a · 2 · 2 + · 8 · a − 12 · 4 = · 6 · a · 2 ·" at bounding box center [420, 145] width 567 height 133
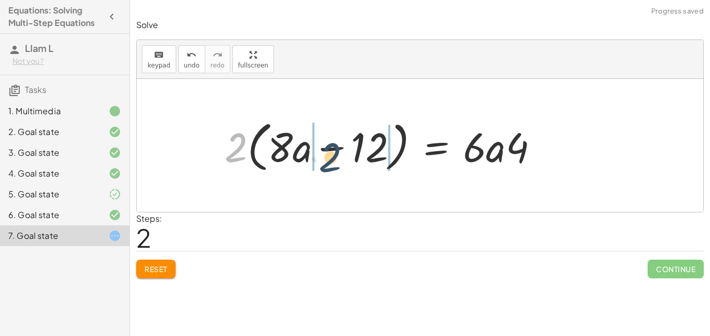
drag, startPoint x: 240, startPoint y: 150, endPoint x: 333, endPoint y: 159, distance: 93.4
click at [333, 159] on div at bounding box center [385, 146] width 333 height 60
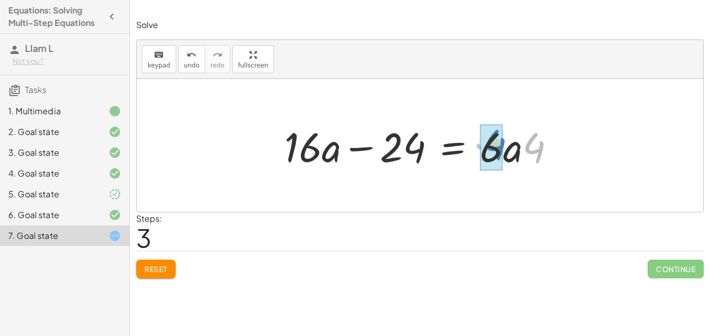
drag, startPoint x: 536, startPoint y: 148, endPoint x: 497, endPoint y: 144, distance: 38.6
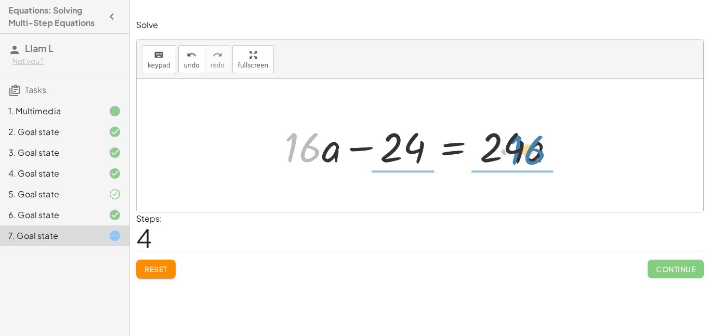
drag, startPoint x: 303, startPoint y: 148, endPoint x: 527, endPoint y: 150, distance: 224.0
click at [527, 150] on div at bounding box center [424, 146] width 290 height 54
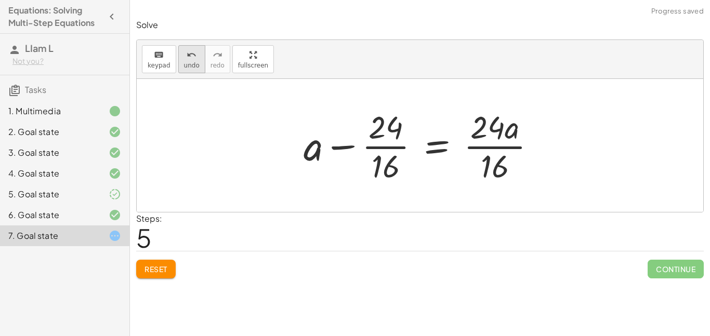
click at [186, 70] on button "undo undo" at bounding box center [191, 59] width 27 height 28
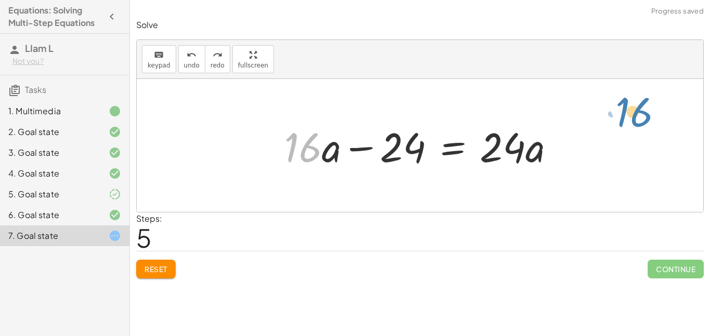
drag, startPoint x: 307, startPoint y: 151, endPoint x: 642, endPoint y: 120, distance: 336.7
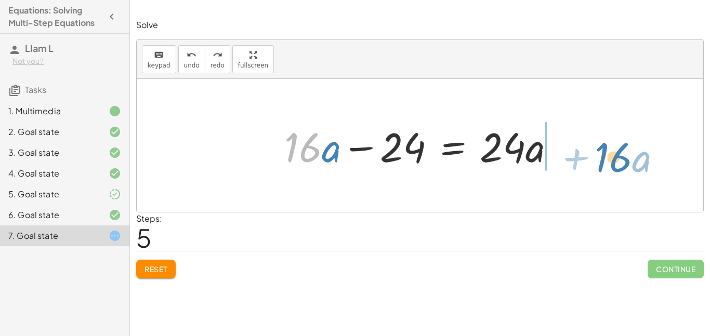
drag, startPoint x: 300, startPoint y: 139, endPoint x: 609, endPoint y: 149, distance: 308.9
click at [609, 149] on div "· ( + · 8 · a − 12 ) · 4 = · 6 · a · 2 + · 8 · a − 12 = · · 6 · a · 2 · 4 · 2 ·…" at bounding box center [420, 145] width 567 height 133
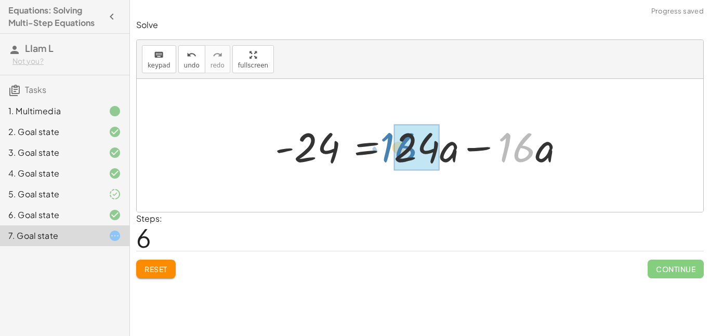
drag, startPoint x: 523, startPoint y: 148, endPoint x: 416, endPoint y: 147, distance: 107.1
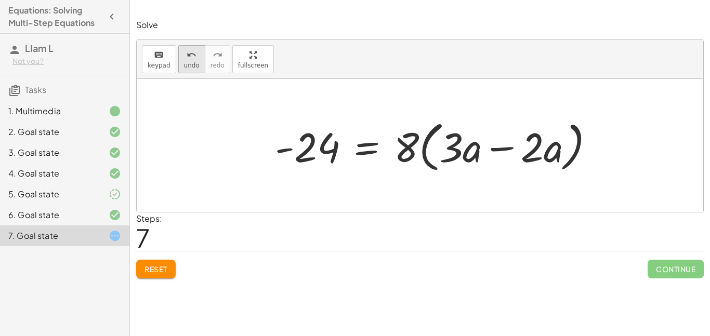
click at [188, 64] on span "undo" at bounding box center [192, 65] width 16 height 7
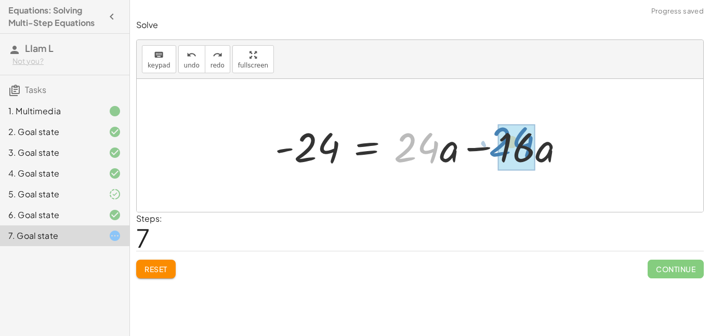
drag, startPoint x: 425, startPoint y: 152, endPoint x: 520, endPoint y: 147, distance: 95.3
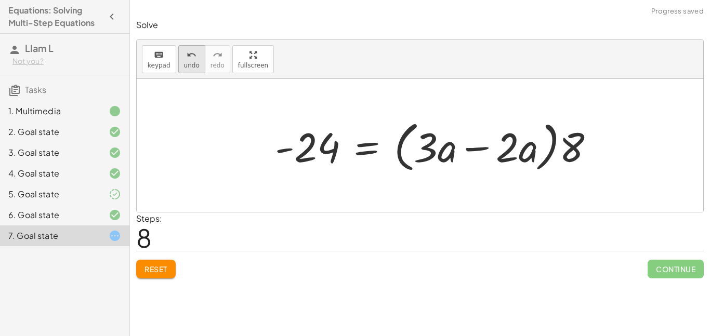
click at [187, 57] on icon "undo" at bounding box center [192, 55] width 10 height 12
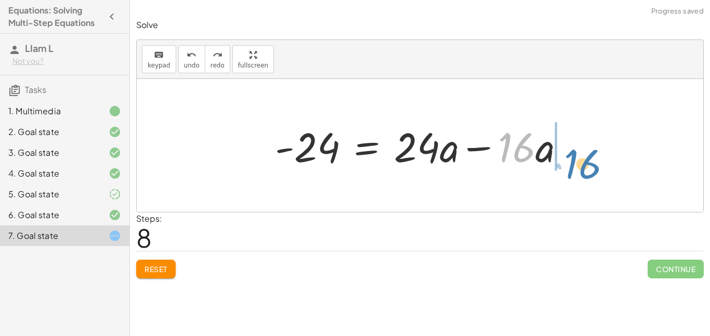
drag, startPoint x: 521, startPoint y: 151, endPoint x: 588, endPoint y: 166, distance: 68.2
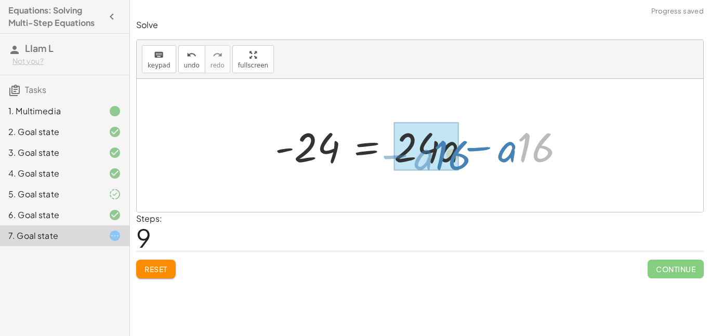
drag, startPoint x: 530, startPoint y: 156, endPoint x: 438, endPoint y: 160, distance: 92.1
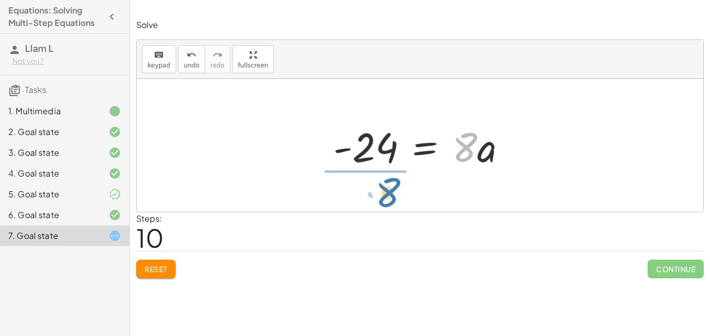
drag, startPoint x: 475, startPoint y: 153, endPoint x: 388, endPoint y: 201, distance: 99.3
click at [388, 201] on div "· ( + · 8 · a − 12 ) · 4 = · 6 · a · 2 + · 8 · a − 12 = · · 6 · a · 2 · 4 · 2 ·…" at bounding box center [420, 145] width 567 height 133
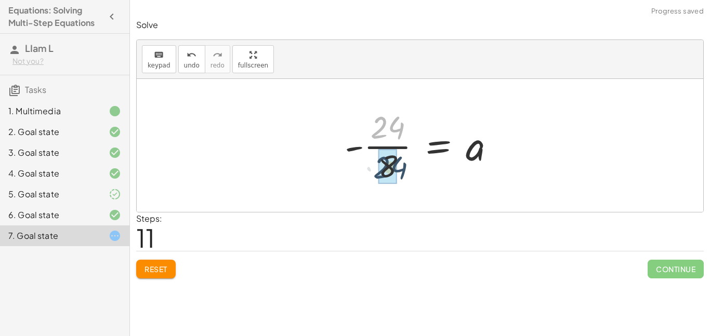
drag, startPoint x: 388, startPoint y: 128, endPoint x: 389, endPoint y: 168, distance: 40.6
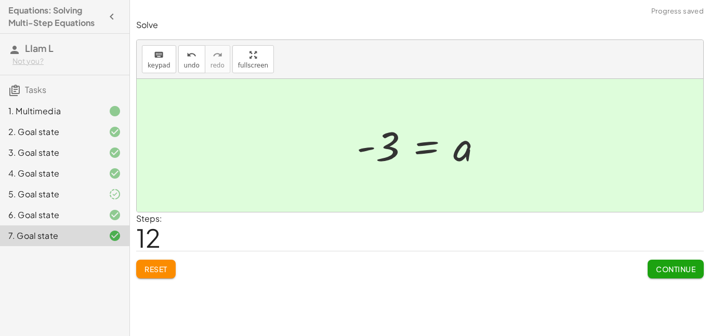
click at [691, 274] on button "Continue" at bounding box center [676, 269] width 56 height 19
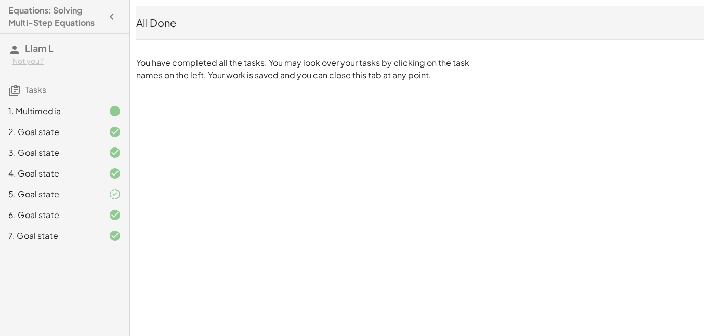
click at [88, 193] on div "5. Goal state" at bounding box center [50, 194] width 84 height 12
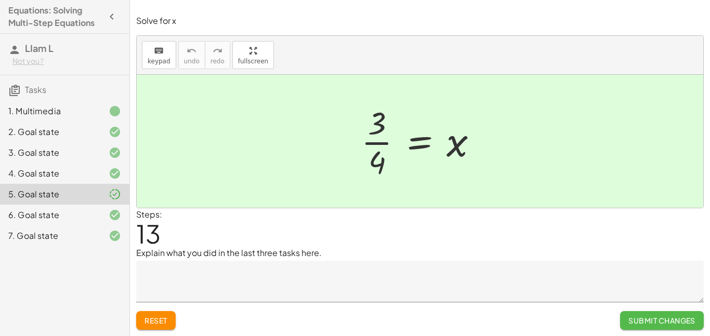
click at [659, 321] on span "Submit Changes" at bounding box center [661, 320] width 67 height 9
click at [660, 320] on span "Continue" at bounding box center [676, 320] width 40 height 9
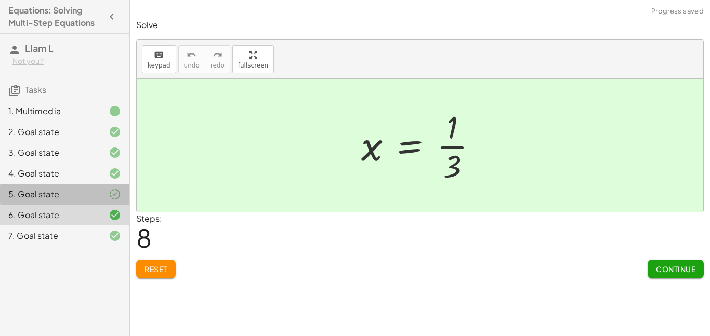
click at [69, 190] on div "5. Goal state" at bounding box center [50, 194] width 84 height 12
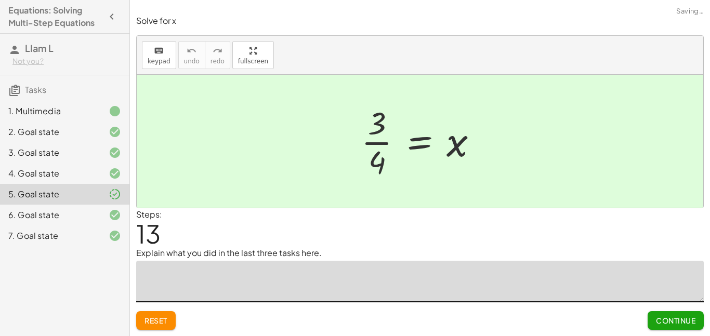
click at [225, 277] on textarea at bounding box center [420, 282] width 568 height 42
click at [82, 217] on div "6. Goal state" at bounding box center [50, 215] width 84 height 12
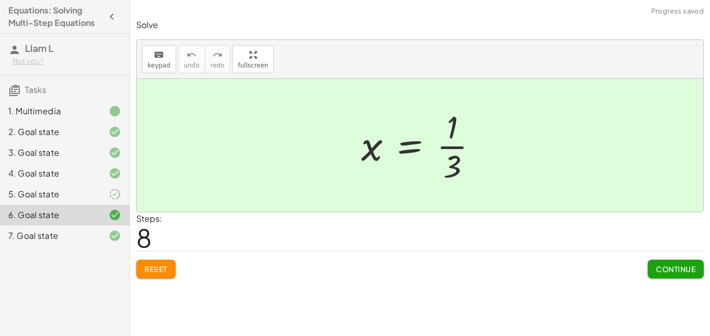
click at [79, 241] on div "7. Goal state" at bounding box center [50, 236] width 84 height 12
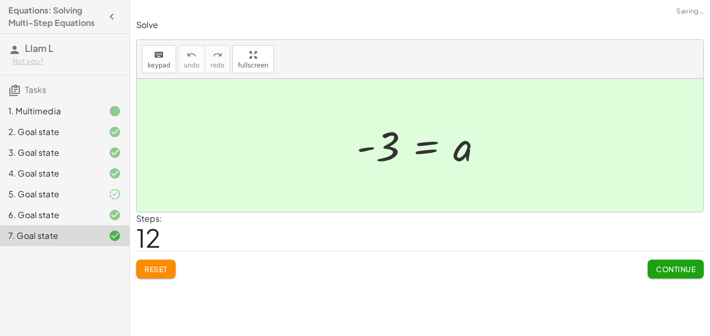
click at [82, 238] on div "7. Goal state" at bounding box center [50, 236] width 84 height 12
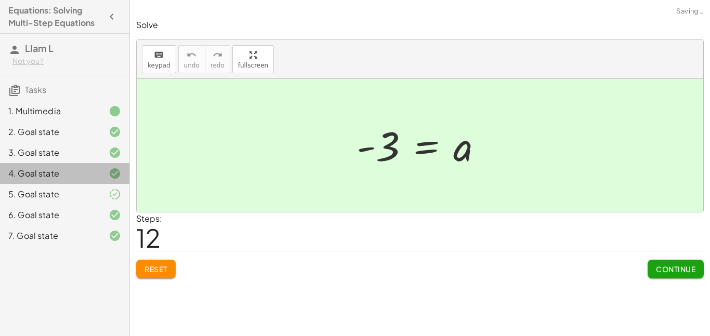
click at [104, 176] on div at bounding box center [106, 173] width 29 height 12
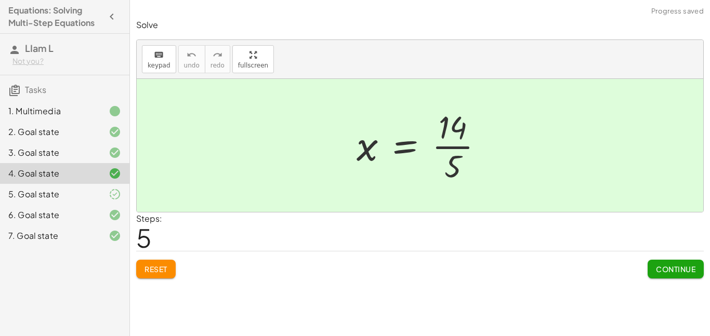
click at [98, 184] on div "3. Goal state" at bounding box center [64, 194] width 129 height 21
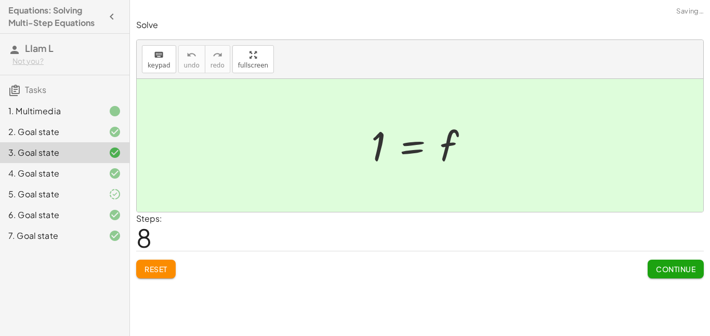
click at [101, 134] on div at bounding box center [106, 132] width 29 height 12
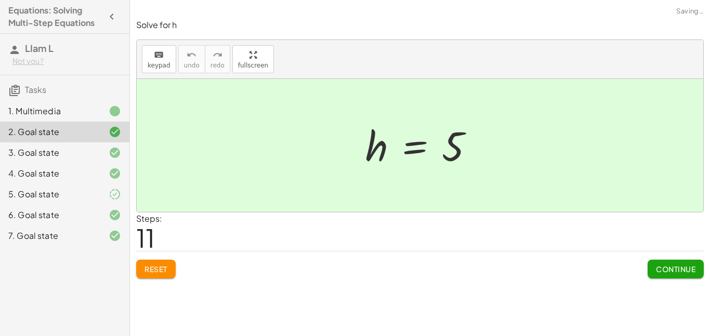
click at [109, 111] on icon at bounding box center [115, 111] width 12 height 12
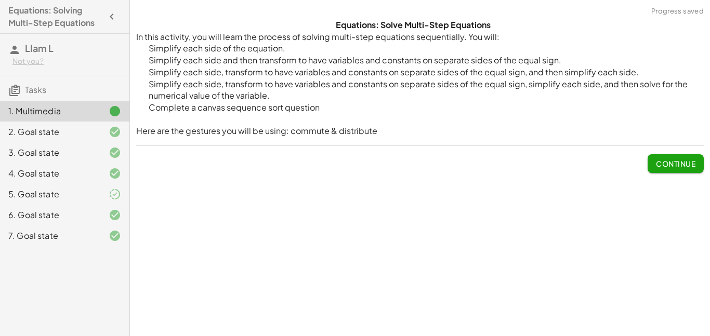
click at [94, 239] on div at bounding box center [106, 236] width 29 height 12
